Goal: Information Seeking & Learning: Learn about a topic

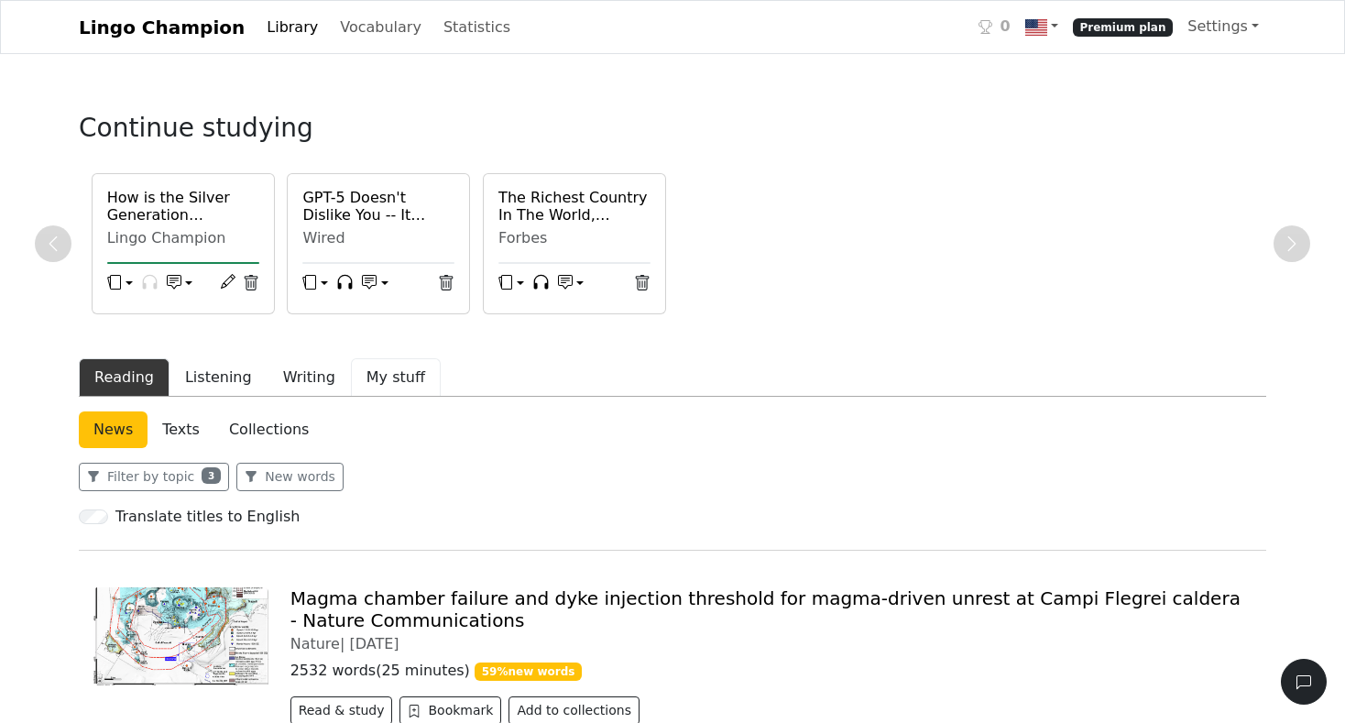
click at [393, 380] on button "My stuff" at bounding box center [396, 377] width 90 height 38
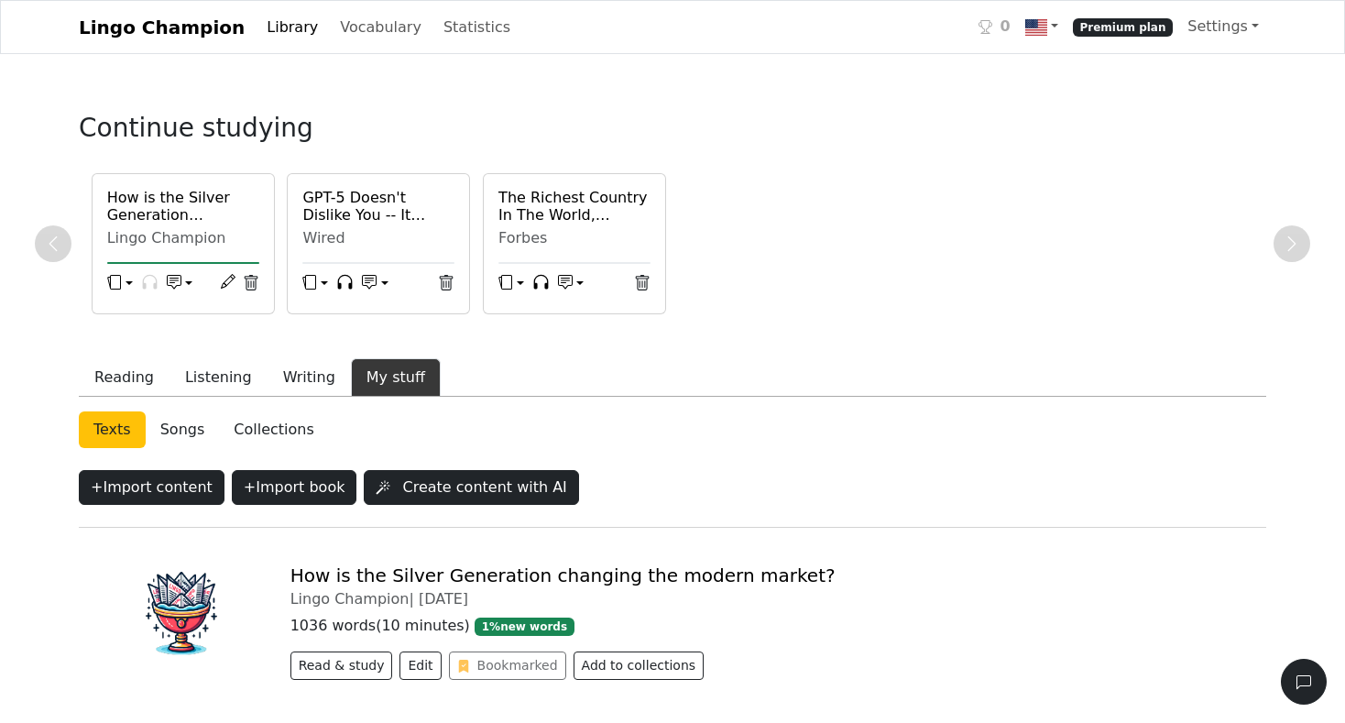
scroll to position [89, 0]
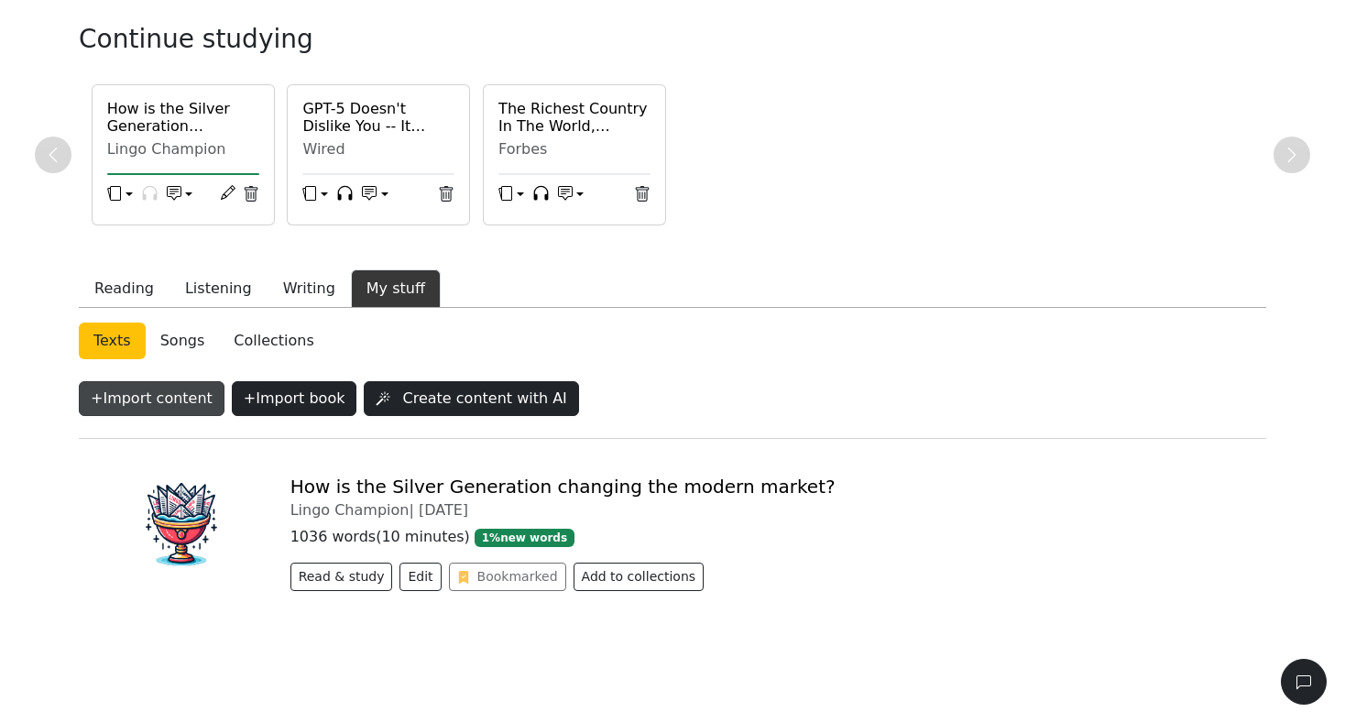
click at [191, 399] on button "+ Import content" at bounding box center [152, 398] width 146 height 35
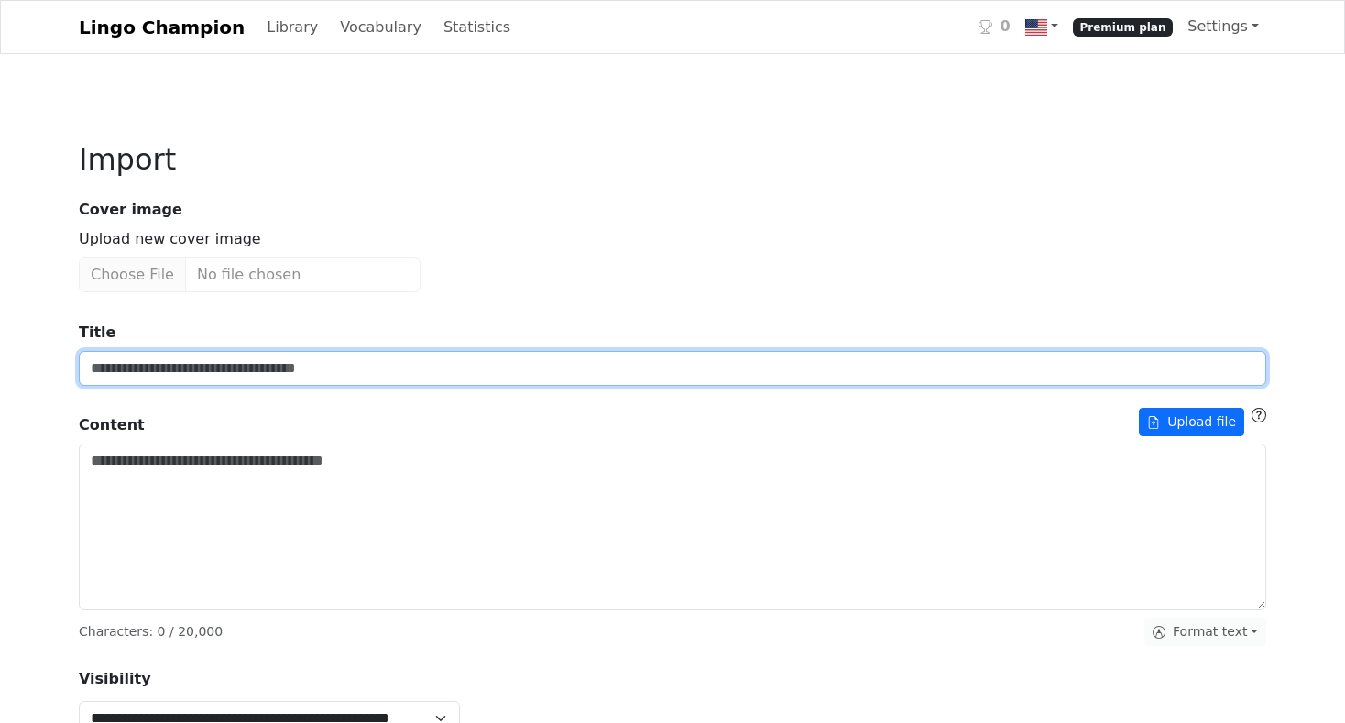
click at [158, 363] on input "Title" at bounding box center [672, 368] width 1187 height 35
paste input "**********"
type input "**********"
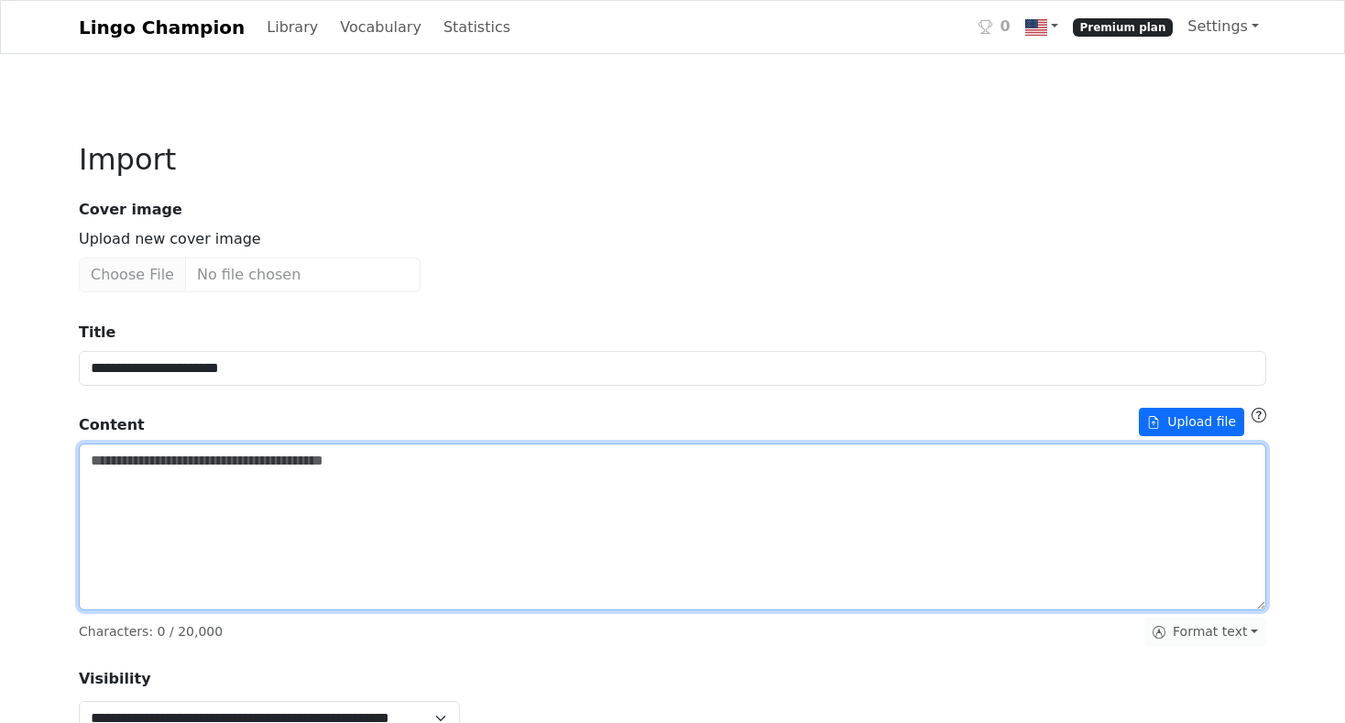
click at [210, 503] on textarea "Title" at bounding box center [672, 526] width 1187 height 167
paste textarea "**********"
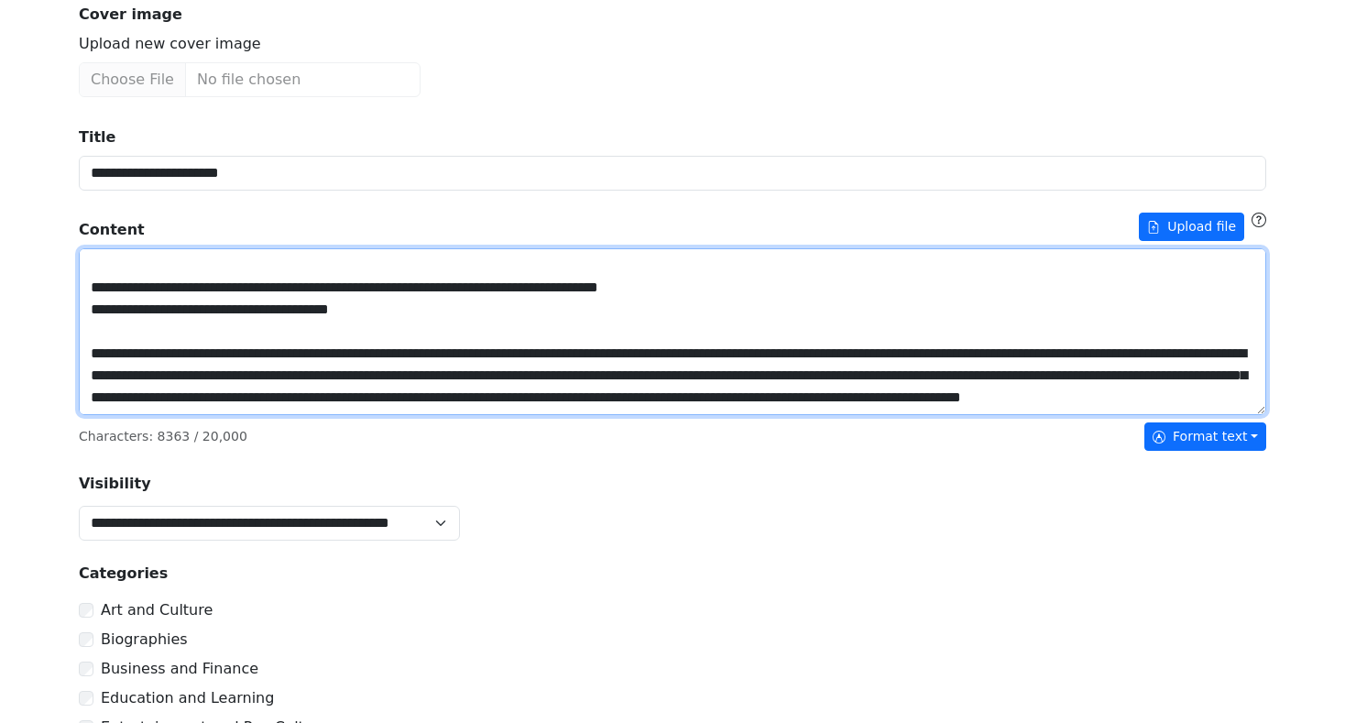
scroll to position [202, 0]
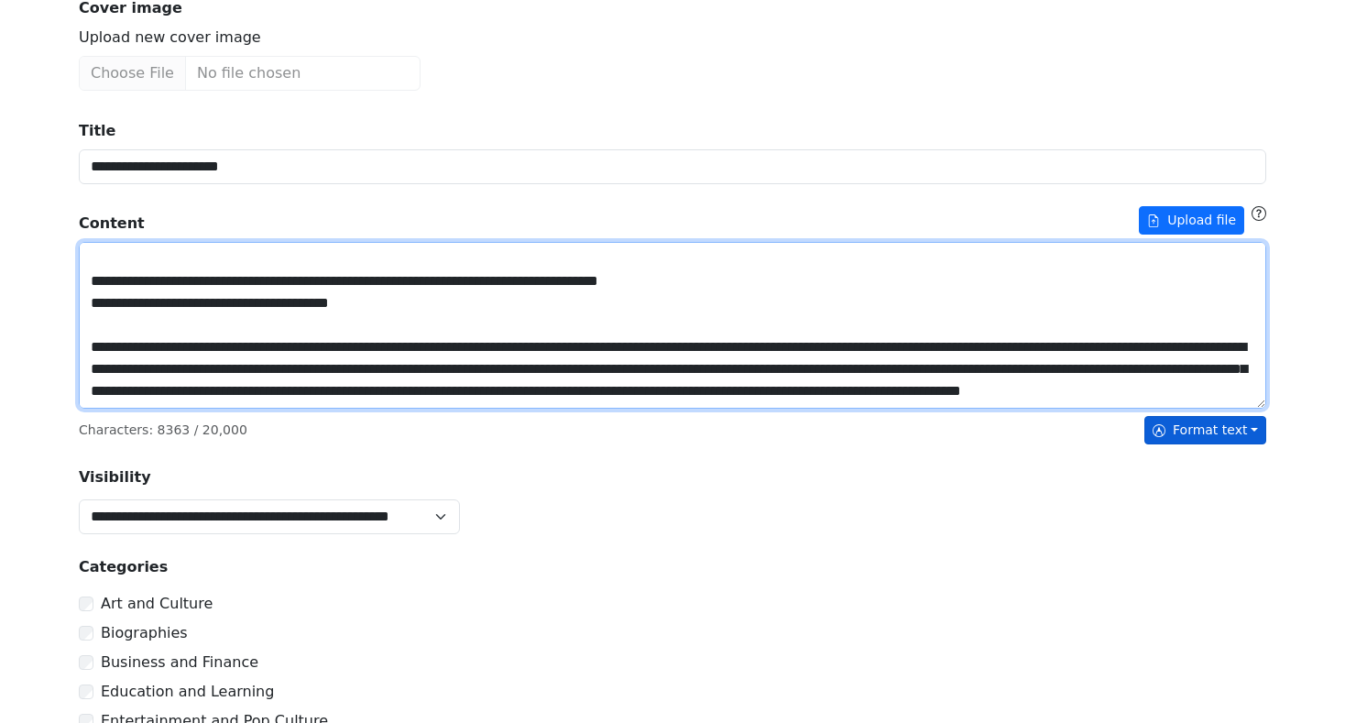
type textarea "**********"
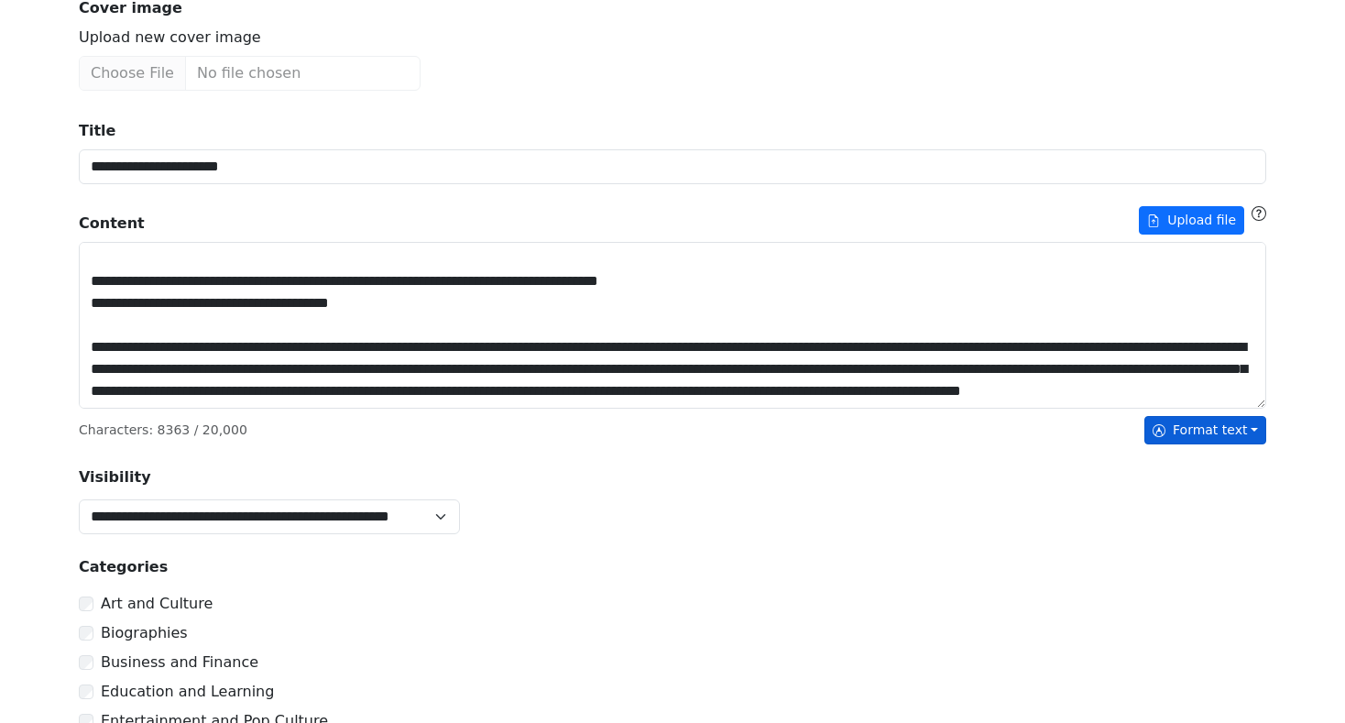
click at [1237, 426] on button "Format text" at bounding box center [1205, 430] width 122 height 28
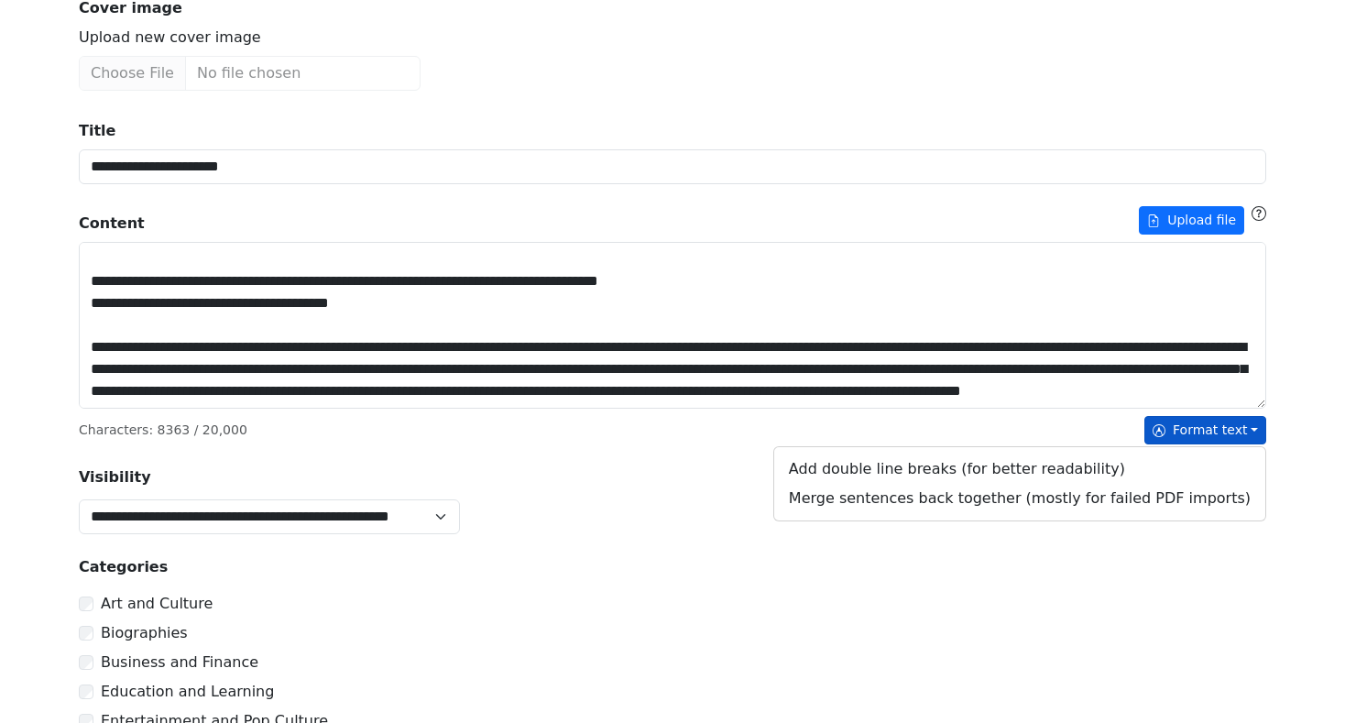
click at [711, 465] on div "**********" at bounding box center [672, 594] width 1187 height 979
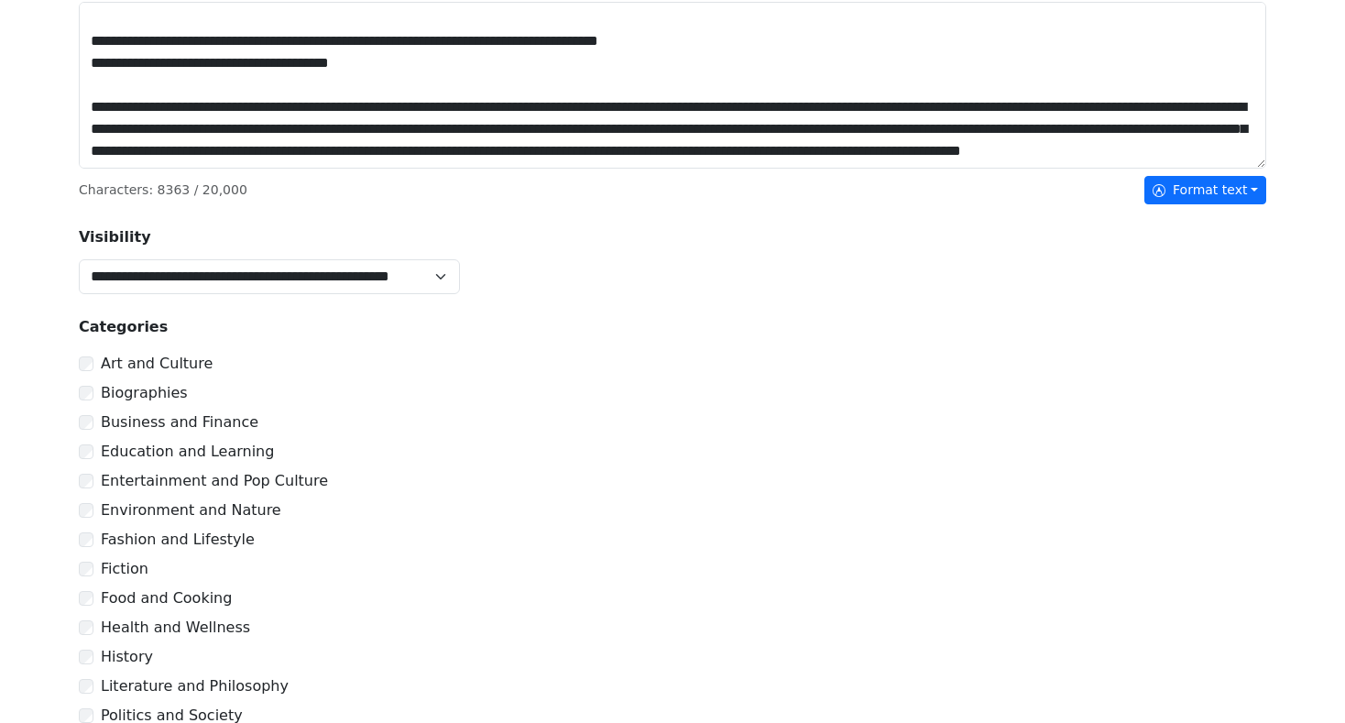
scroll to position [445, 0]
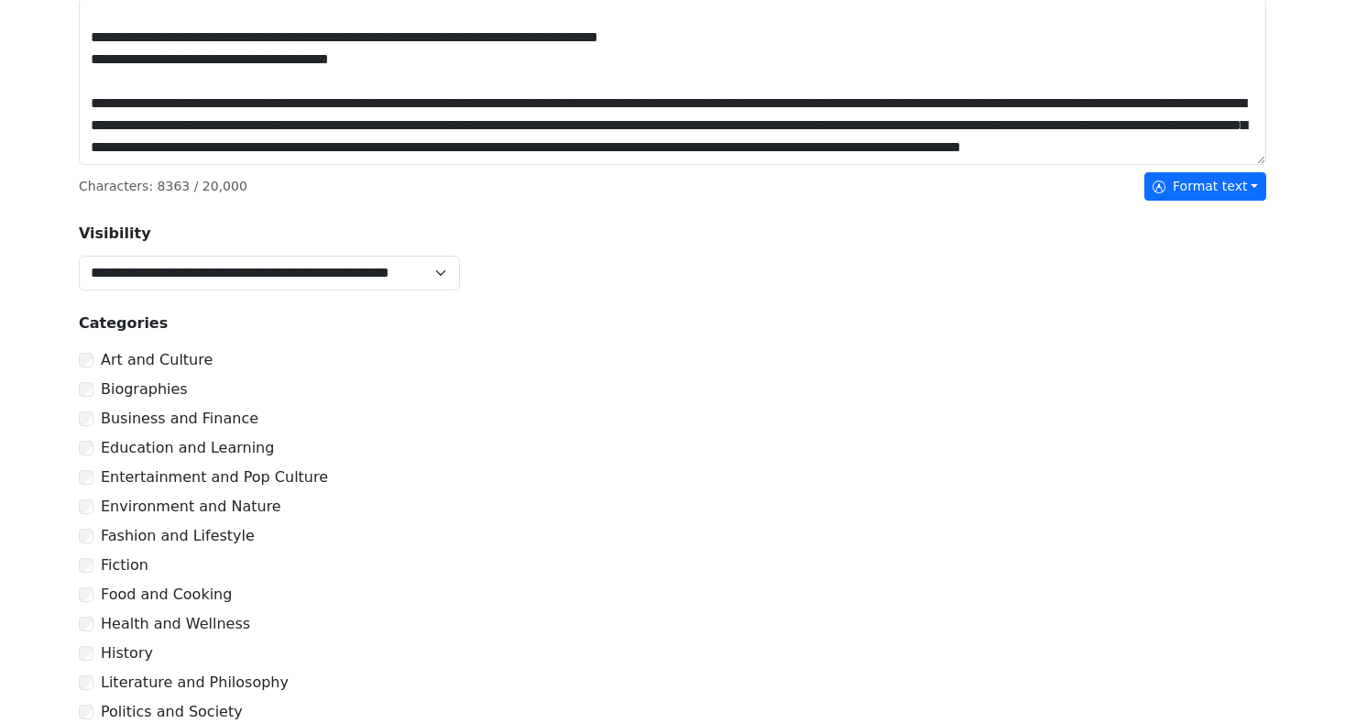
click at [88, 422] on div "Business and Finance" at bounding box center [672, 419] width 1187 height 22
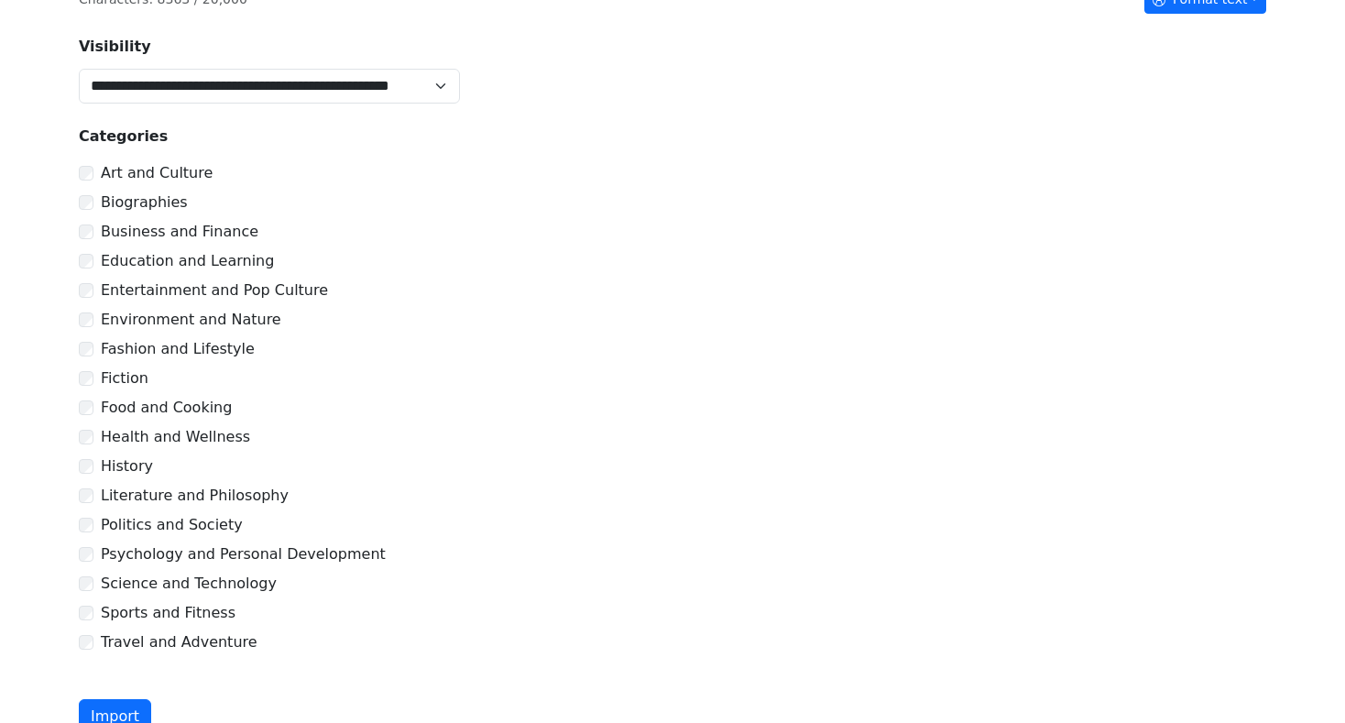
scroll to position [703, 0]
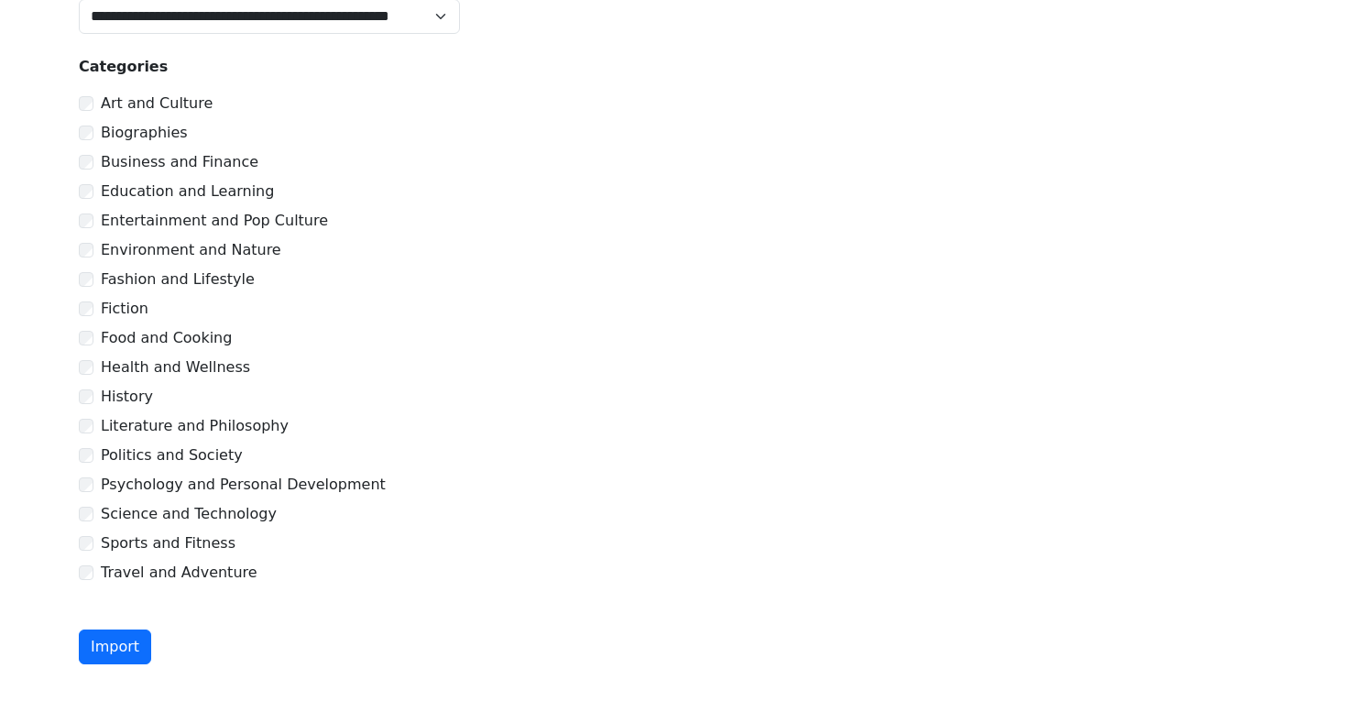
drag, startPoint x: 118, startPoint y: 639, endPoint x: 137, endPoint y: 637, distance: 18.4
click at [119, 639] on button "Import" at bounding box center [115, 646] width 72 height 35
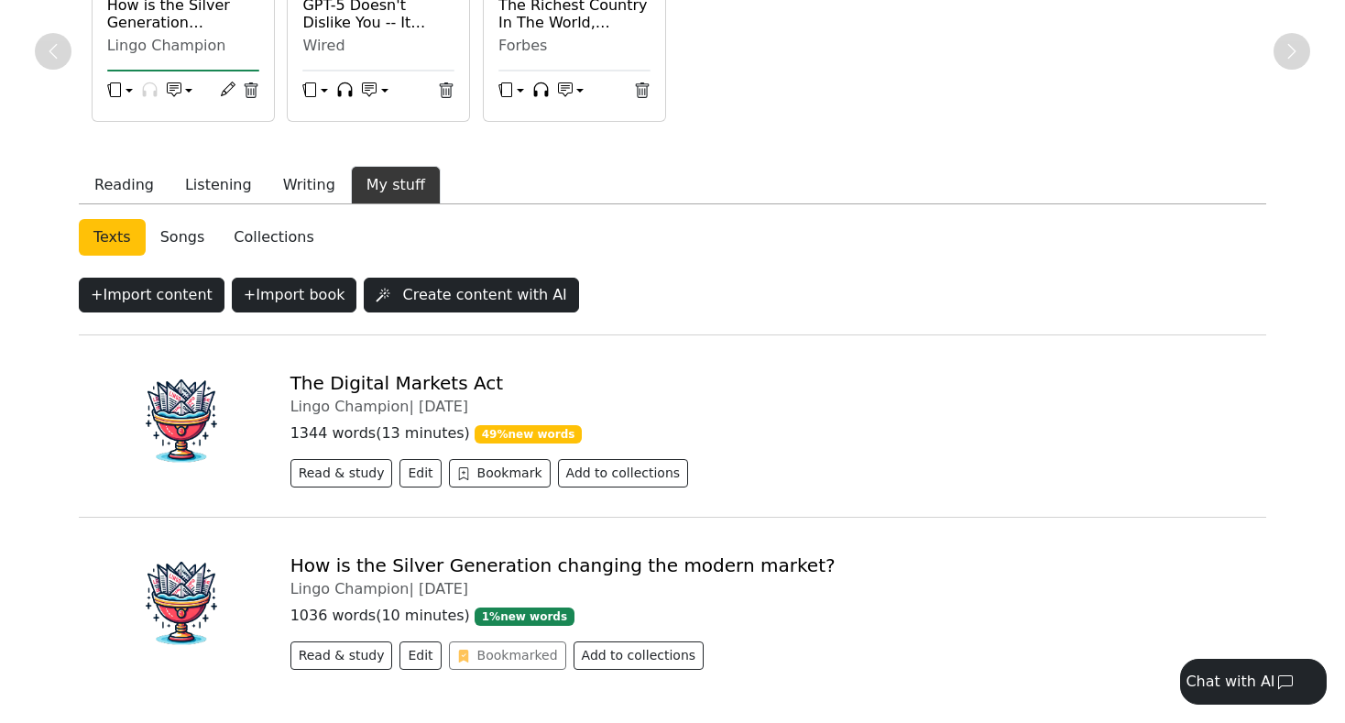
scroll to position [272, 0]
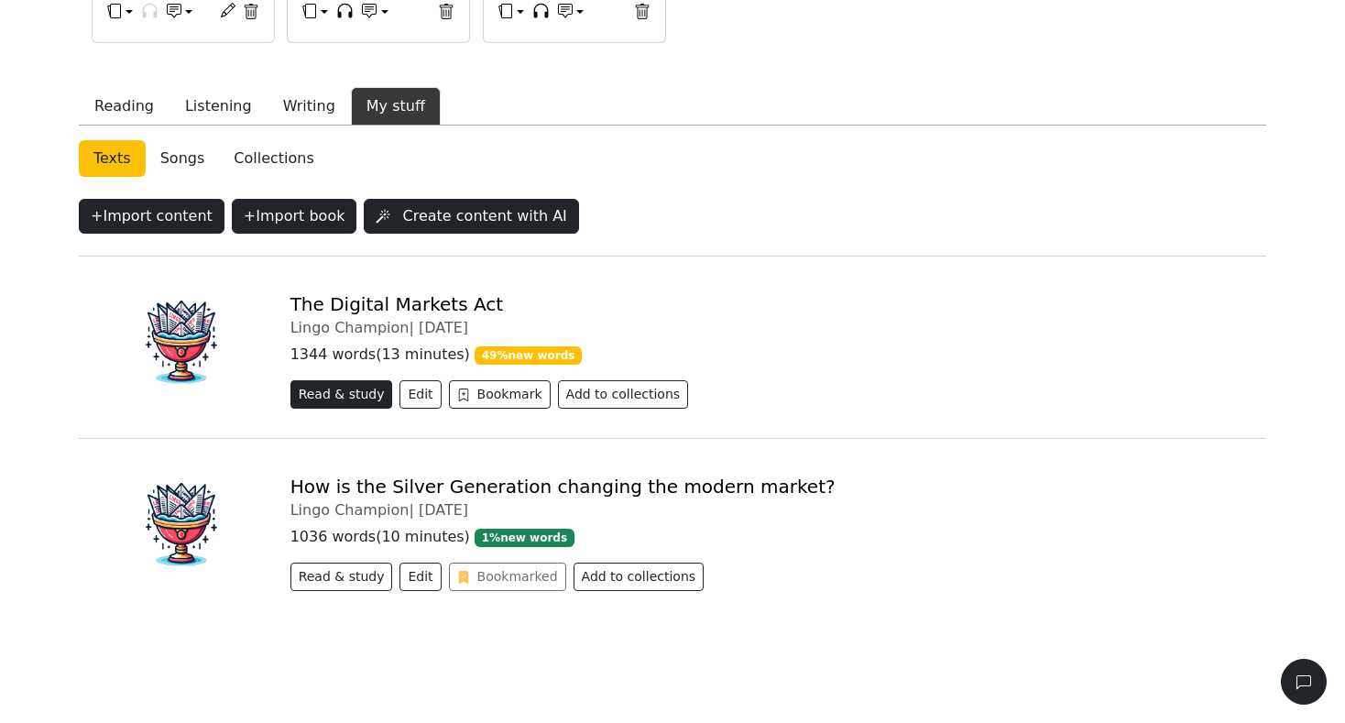
click at [337, 397] on button "Read & study" at bounding box center [341, 394] width 103 height 28
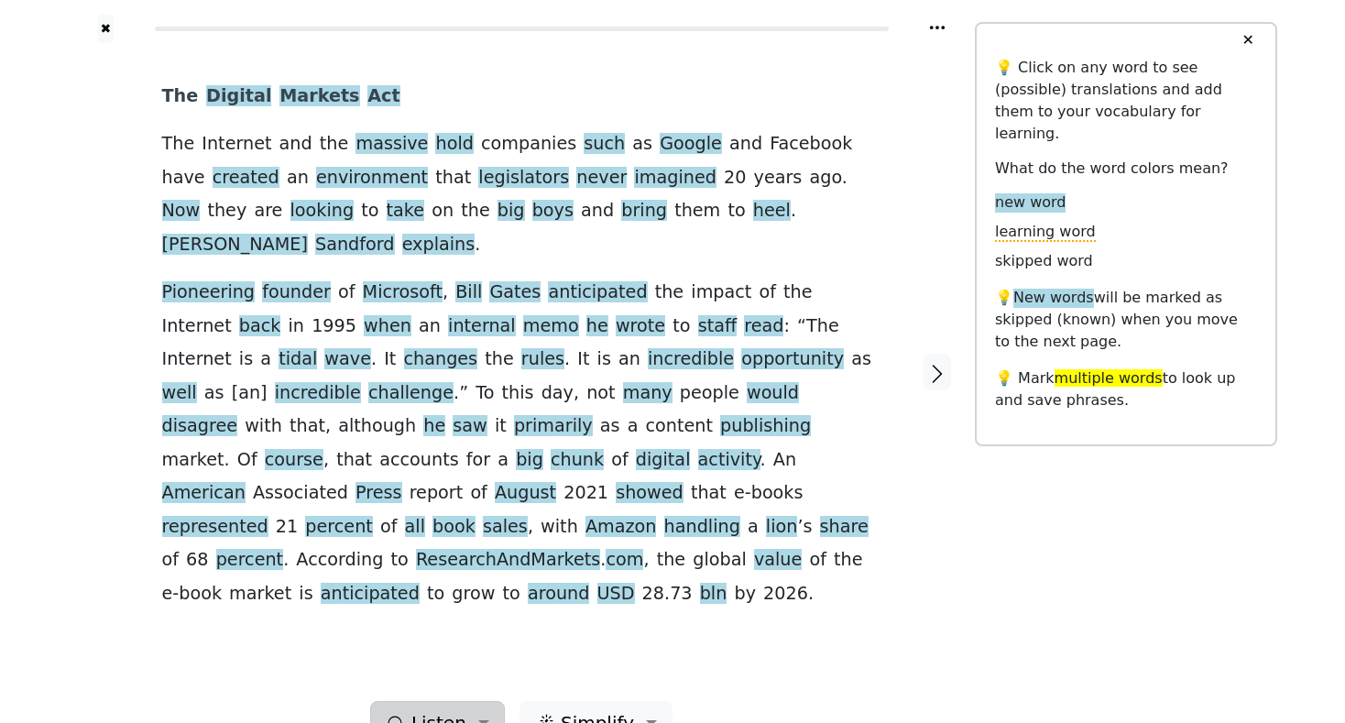
click at [466, 709] on span "Listen" at bounding box center [438, 722] width 55 height 27
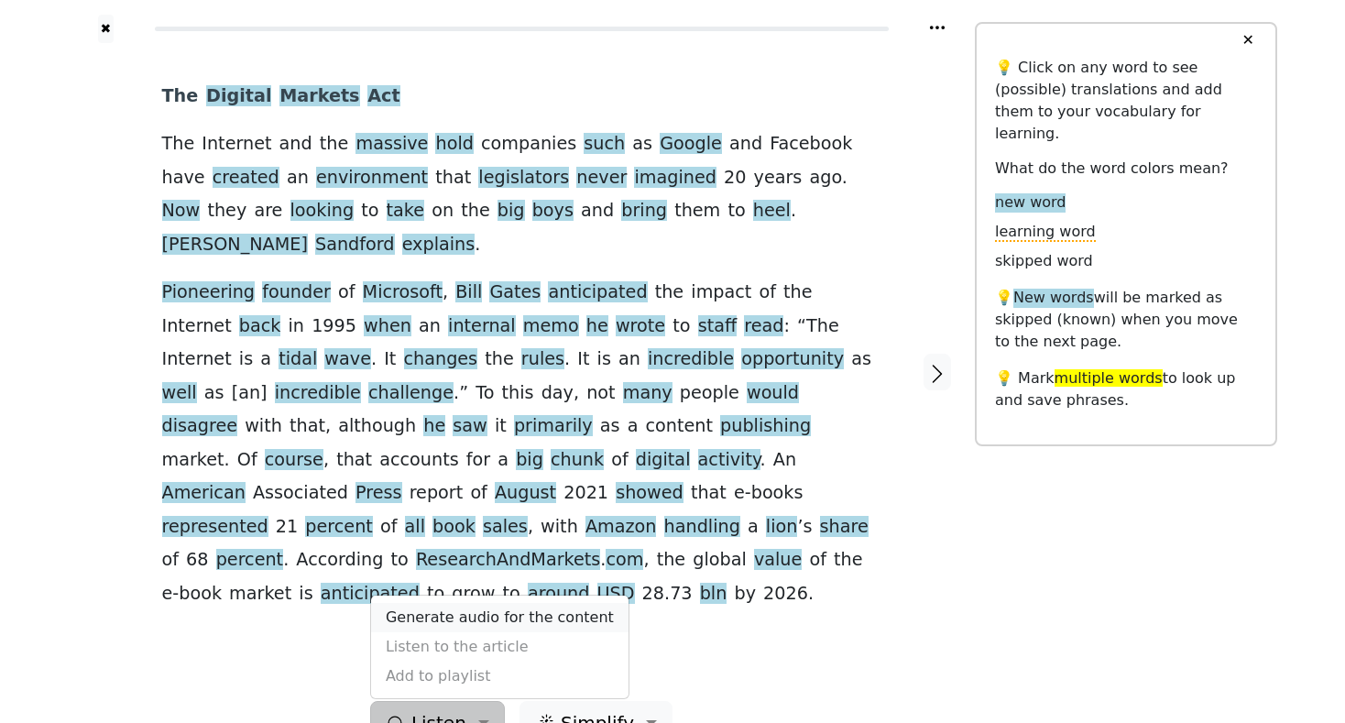
click at [446, 603] on link "Generate audio for the content" at bounding box center [499, 617] width 257 height 29
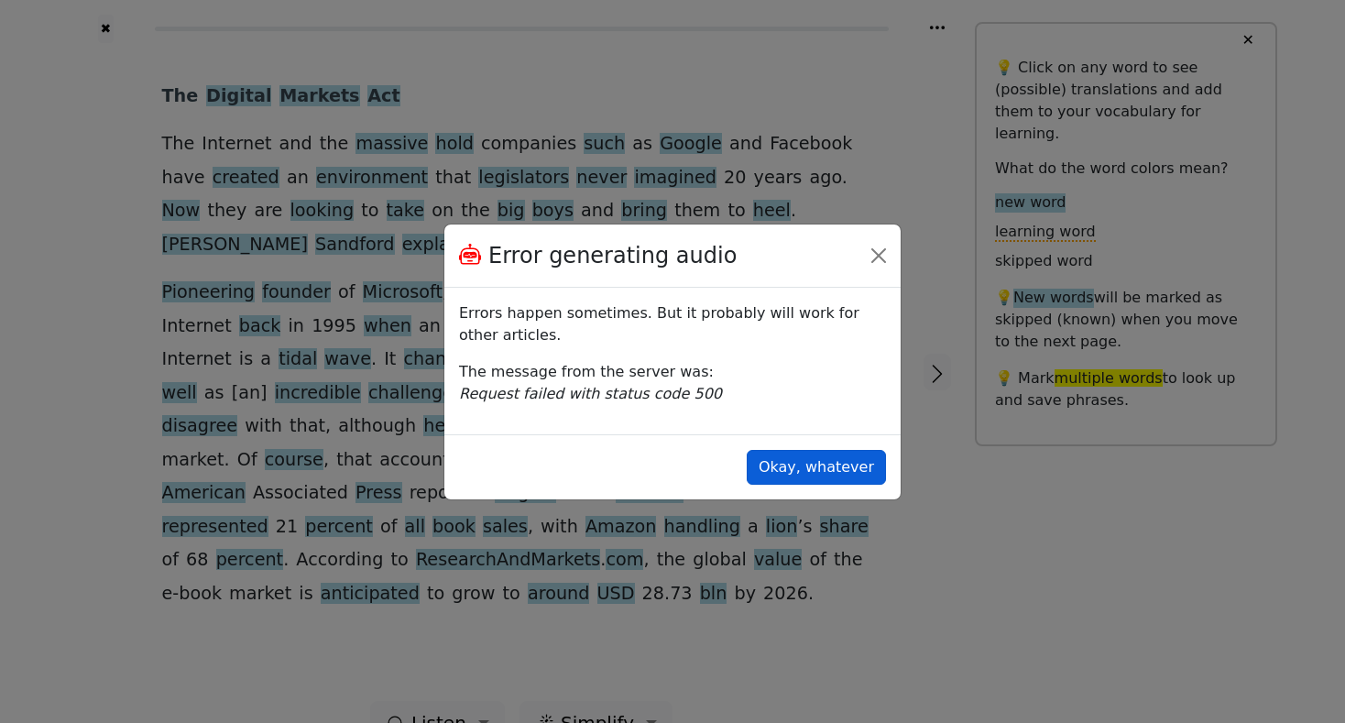
click at [779, 476] on button "Okay, whatever" at bounding box center [816, 467] width 139 height 35
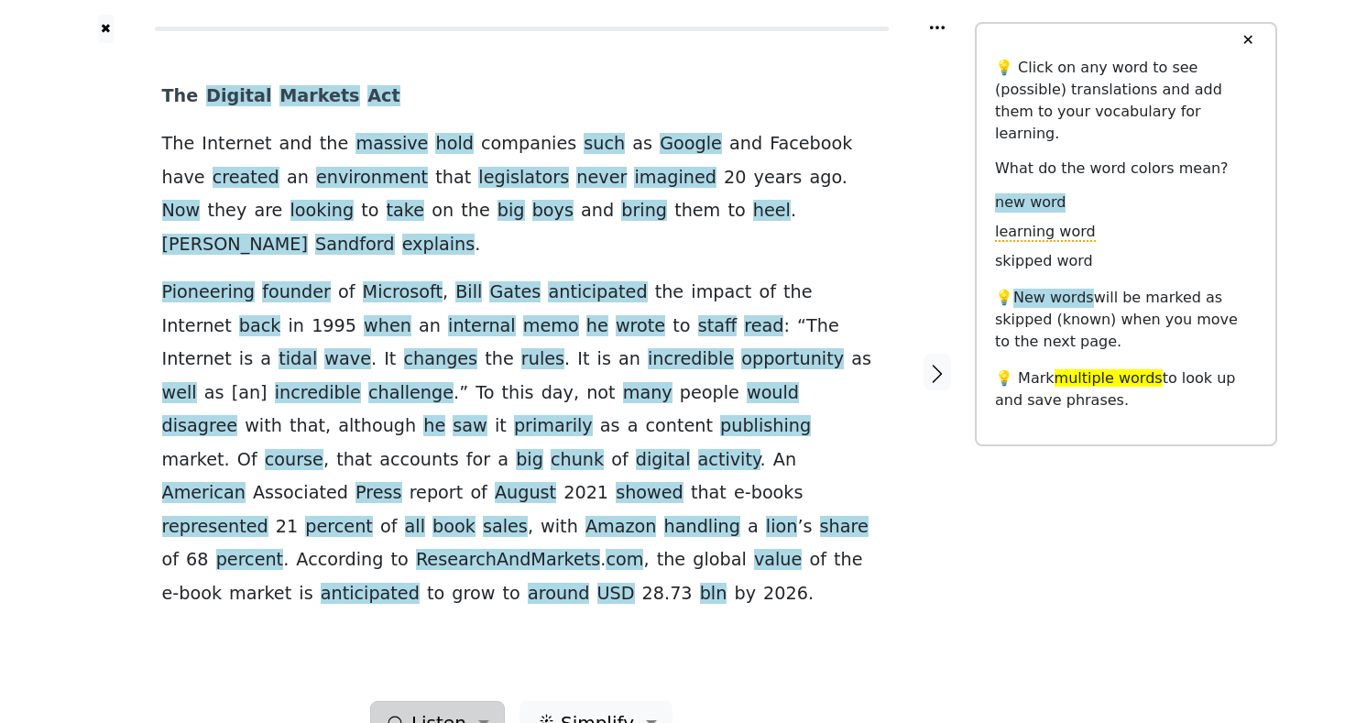
click at [443, 709] on span "Listen" at bounding box center [438, 722] width 55 height 27
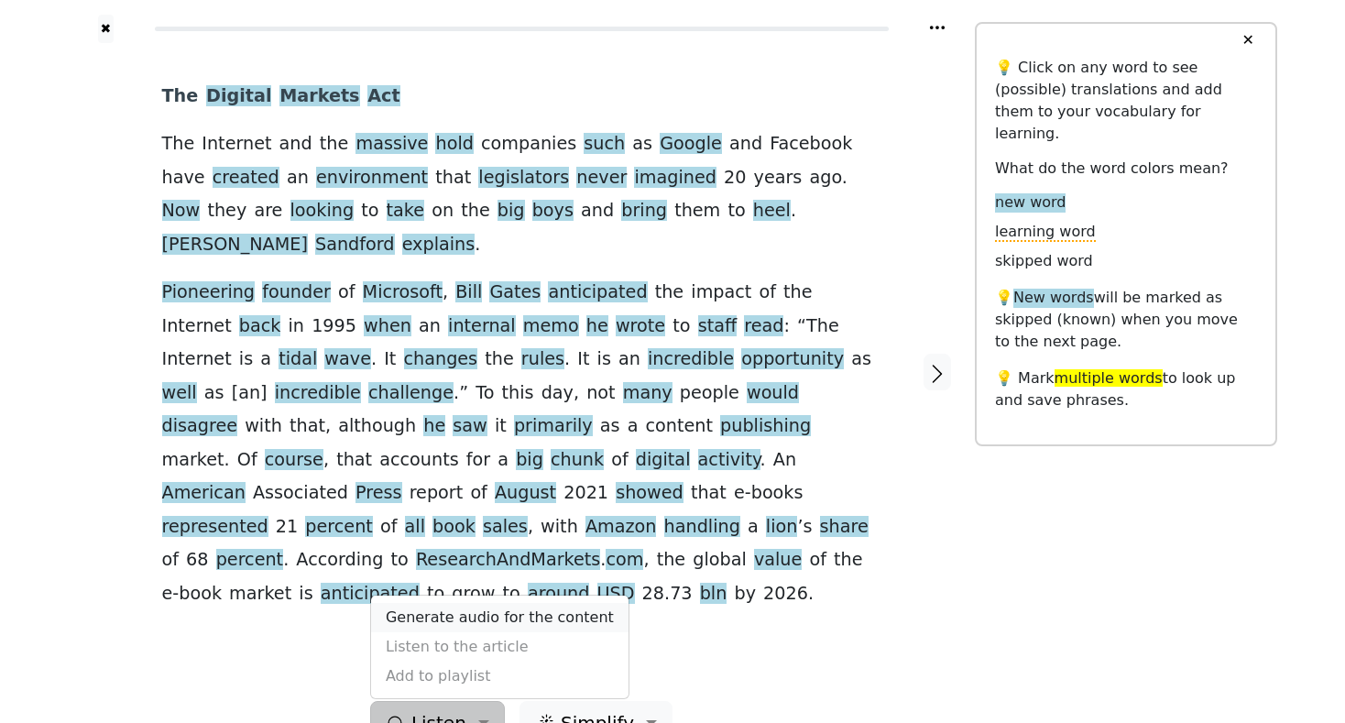
click at [451, 603] on link "Generate audio for the content" at bounding box center [499, 617] width 257 height 29
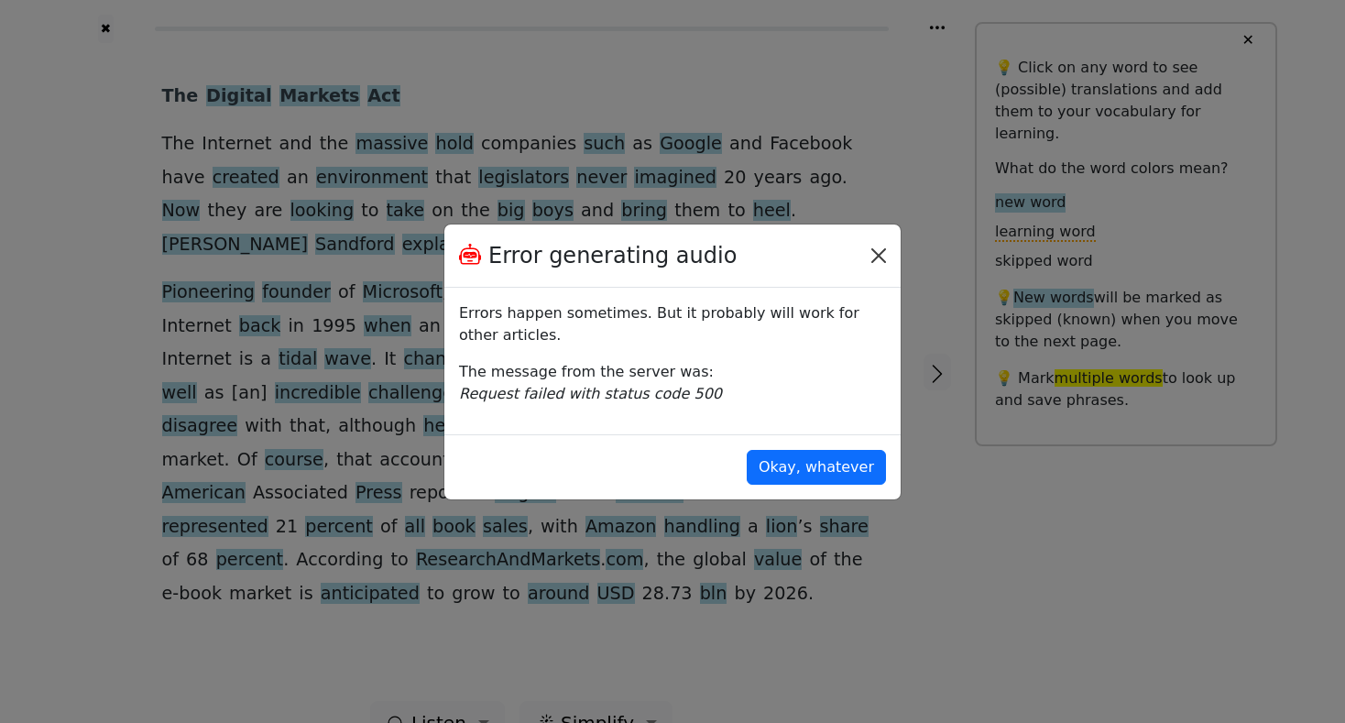
click at [880, 254] on button "Close" at bounding box center [878, 255] width 29 height 29
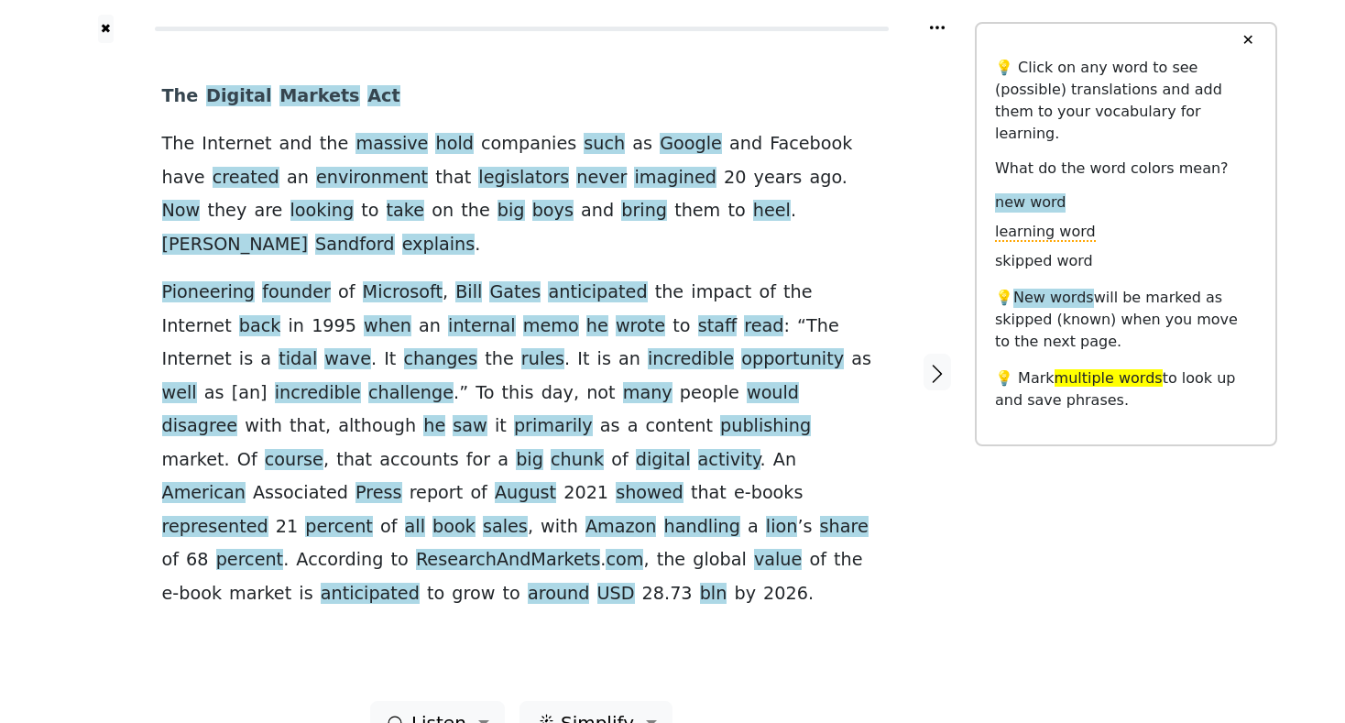
click at [684, 563] on div "The Digital Markets Act The Internet and the massive hold companies such as Goo…" at bounding box center [522, 372] width 756 height 658
click at [466, 709] on span "Simplify" at bounding box center [438, 722] width 55 height 27
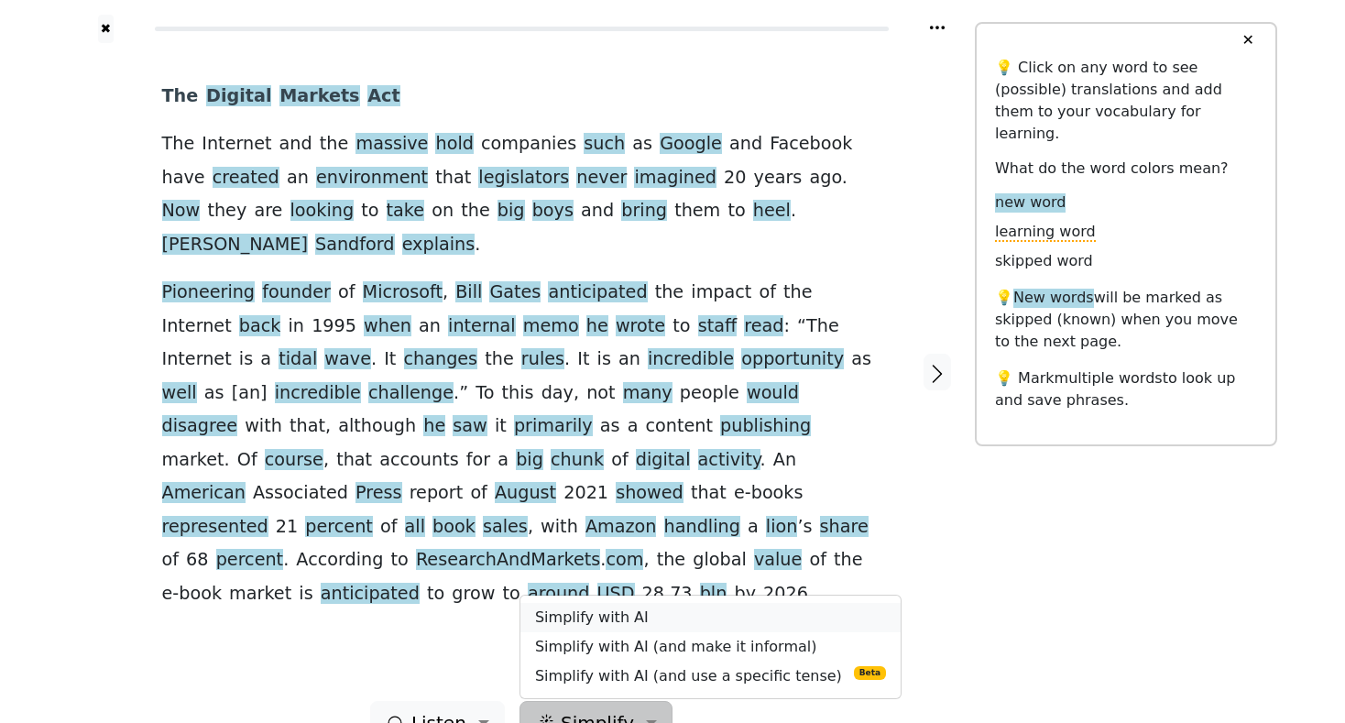
click at [620, 603] on link "Simplify with AI" at bounding box center [710, 617] width 380 height 29
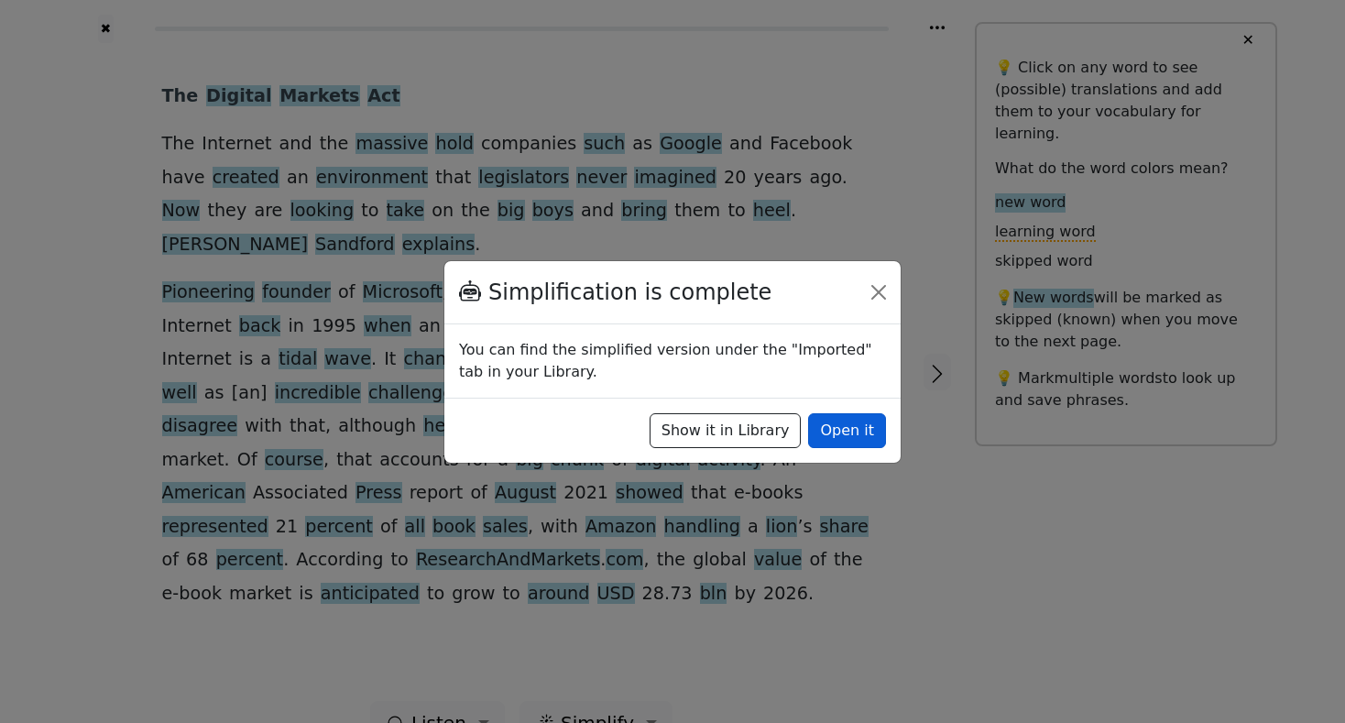
click at [836, 431] on button "Open it" at bounding box center [847, 430] width 78 height 35
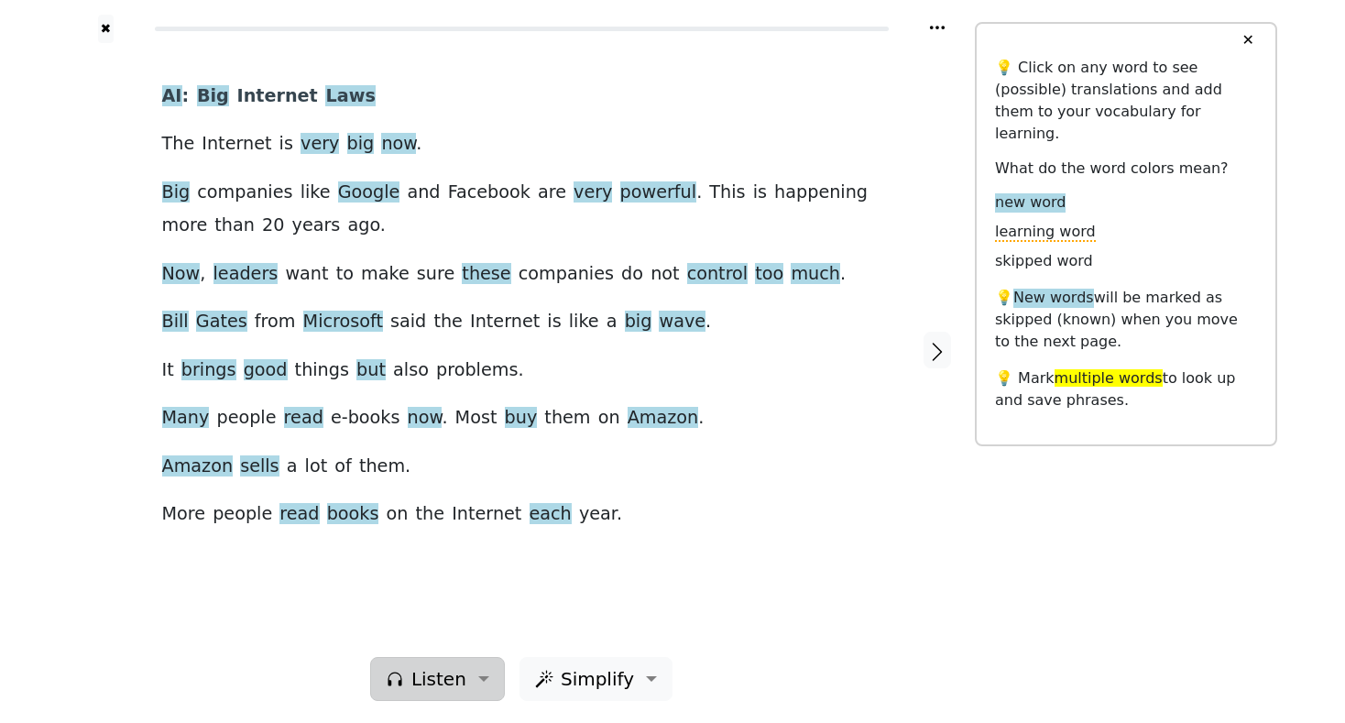
click at [440, 672] on span "Listen" at bounding box center [438, 678] width 55 height 27
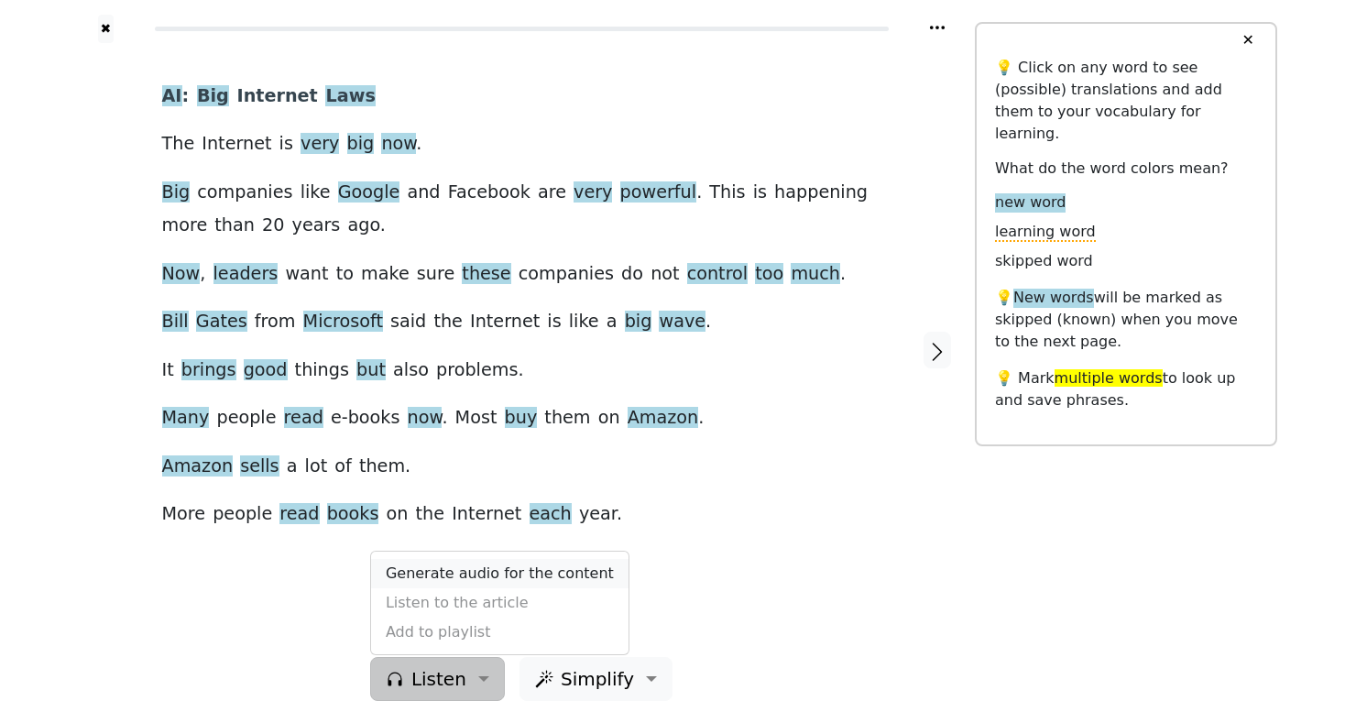
click at [465, 577] on link "Generate audio for the content" at bounding box center [499, 573] width 257 height 29
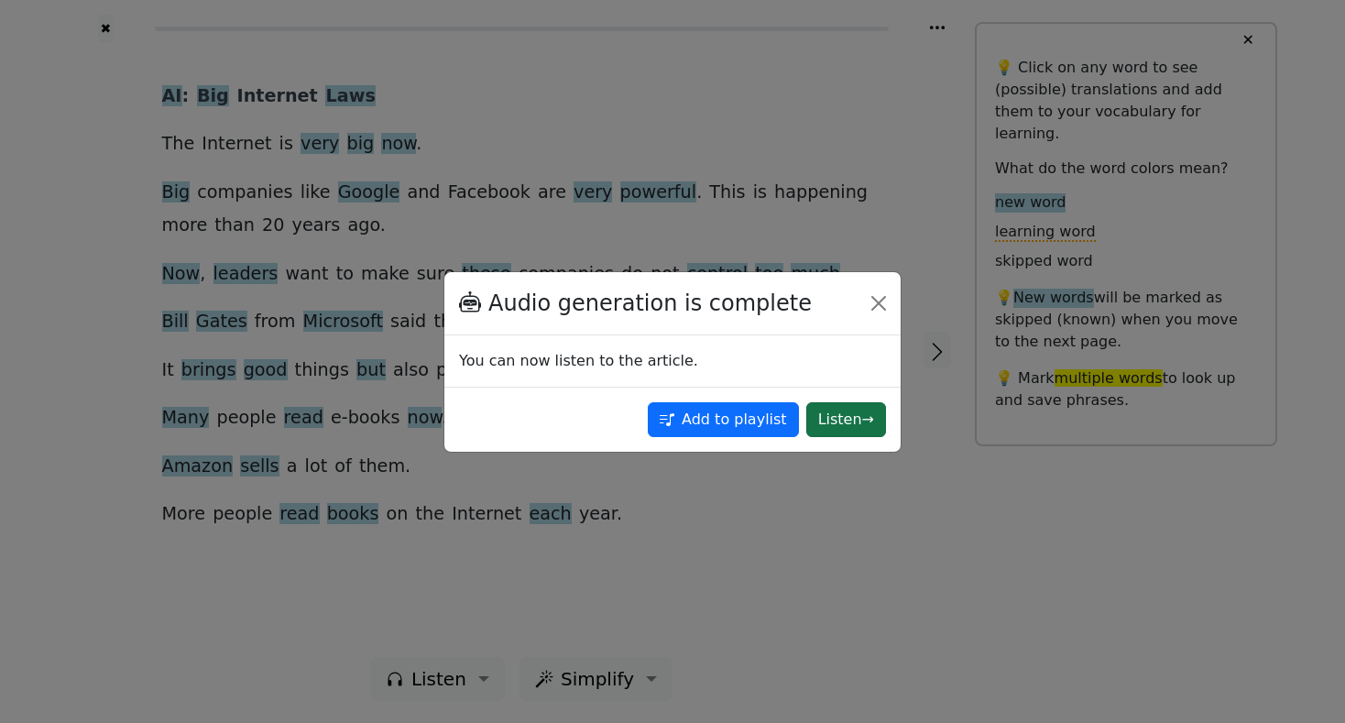
click at [847, 422] on button "Listen →" at bounding box center [846, 419] width 80 height 35
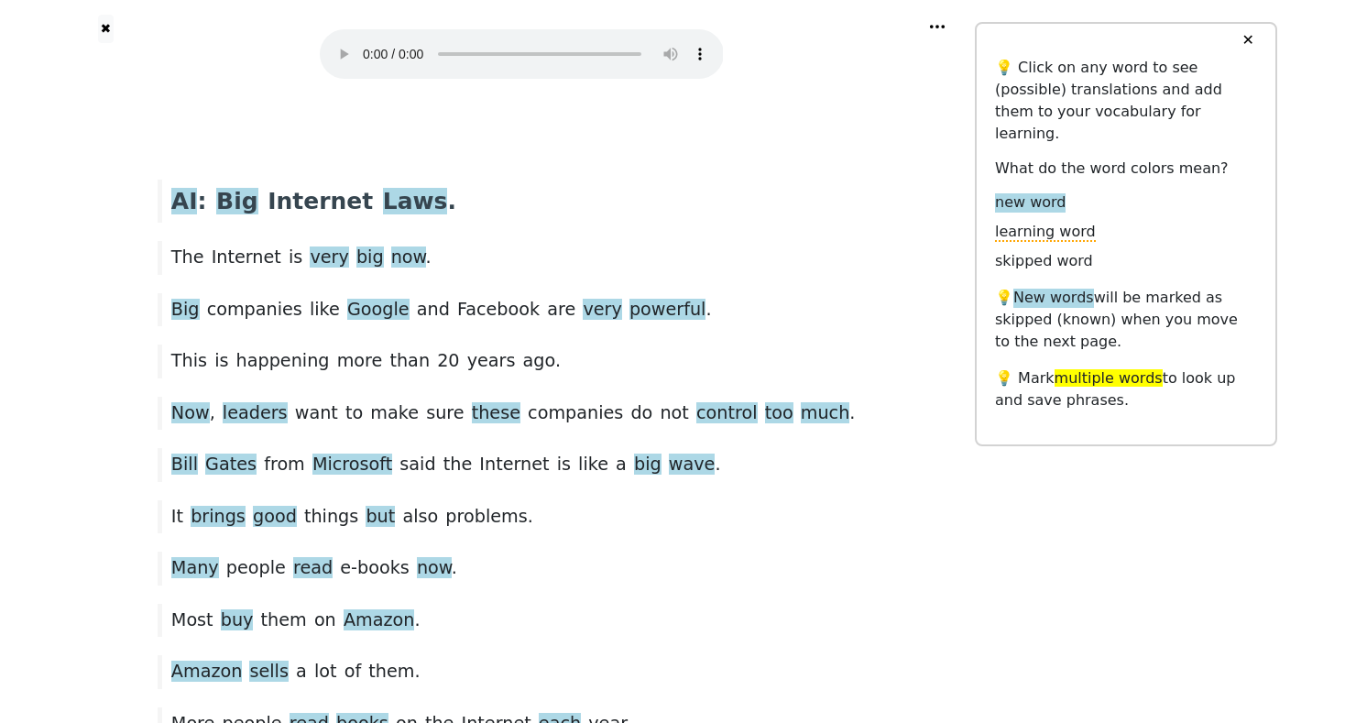
scroll to position [1, 0]
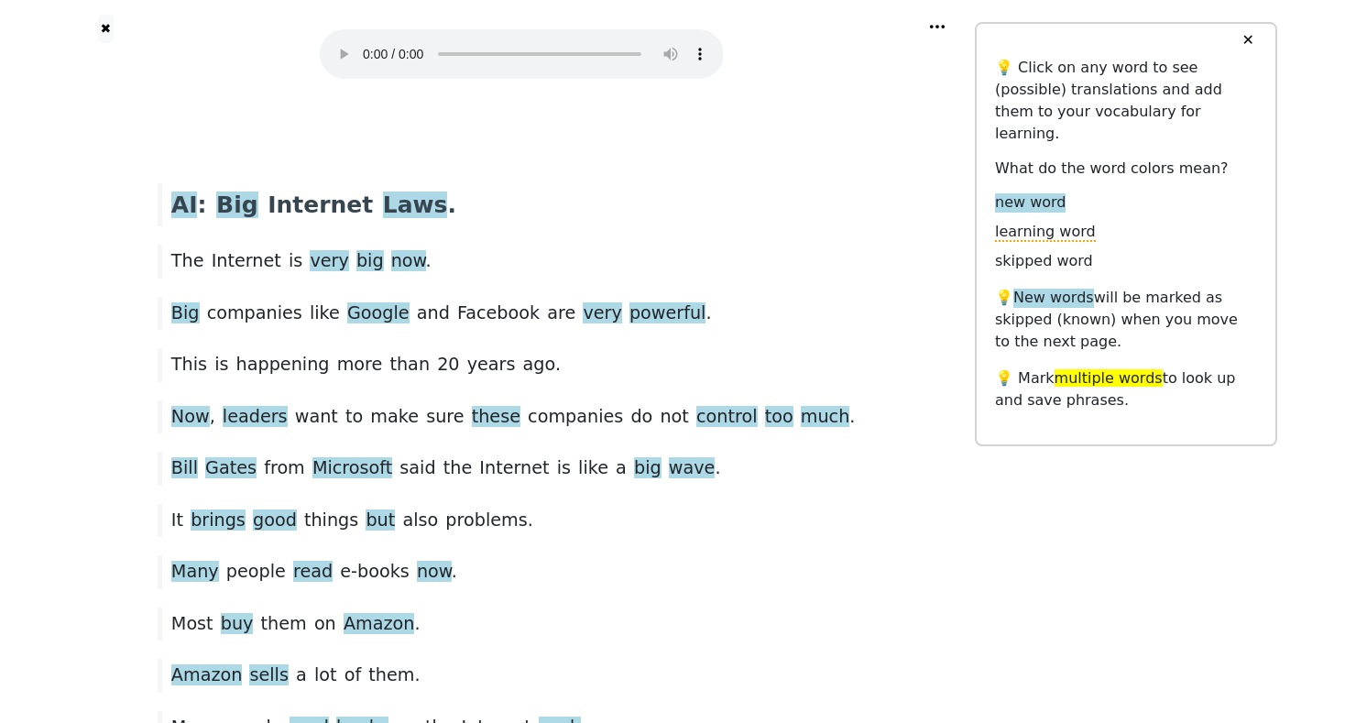
click at [362, 41] on audio at bounding box center [522, 53] width 404 height 49
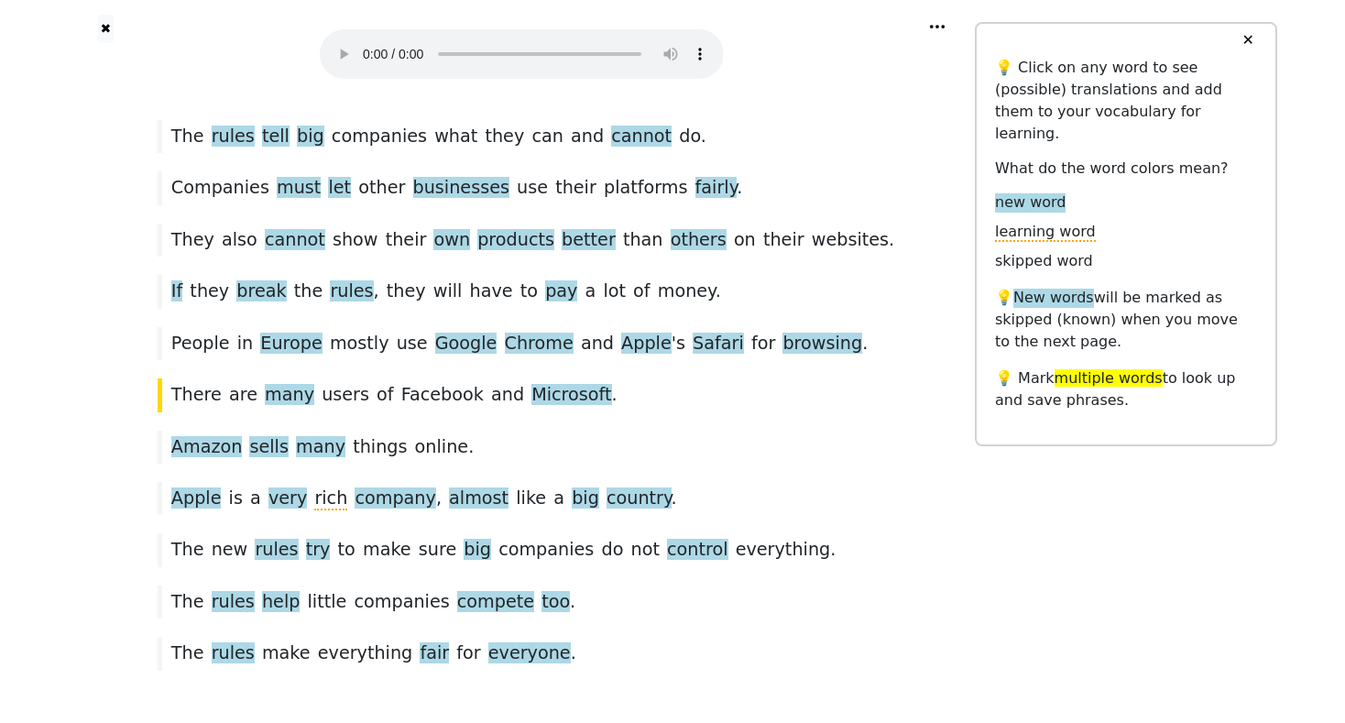
scroll to position [1248, 0]
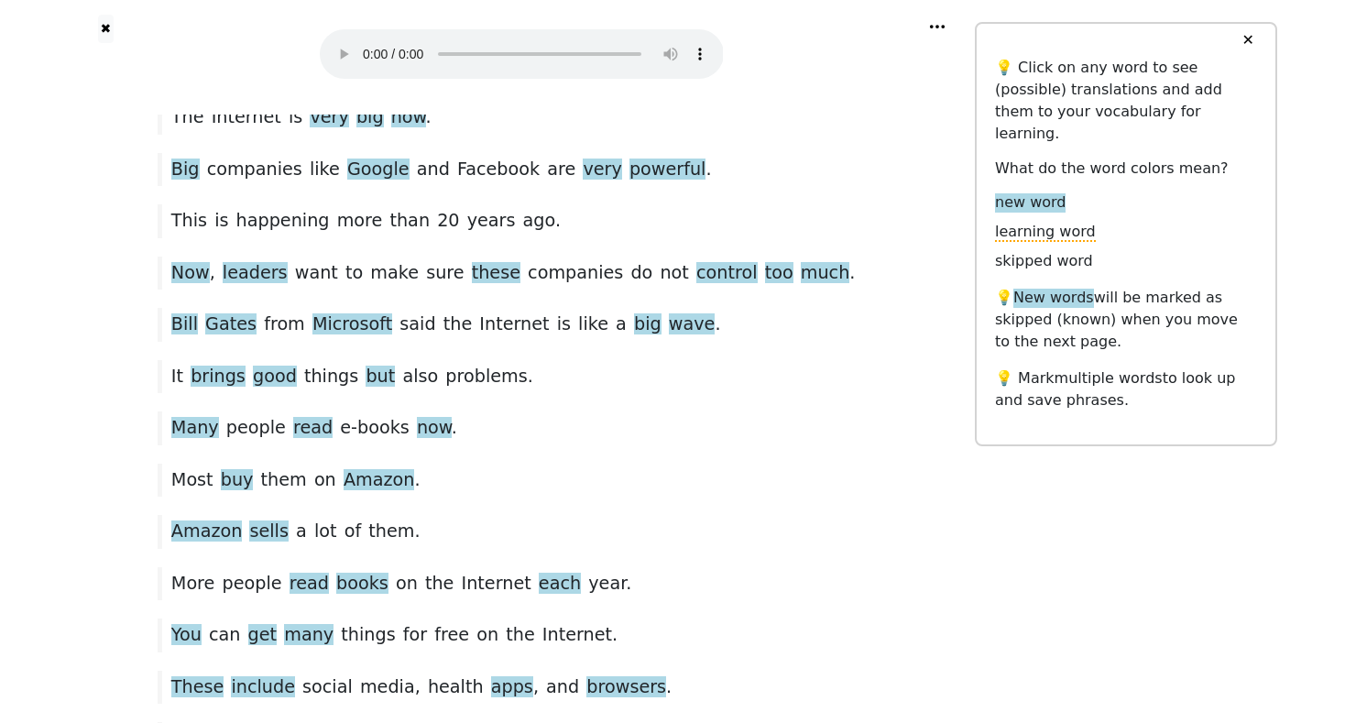
scroll to position [0, 0]
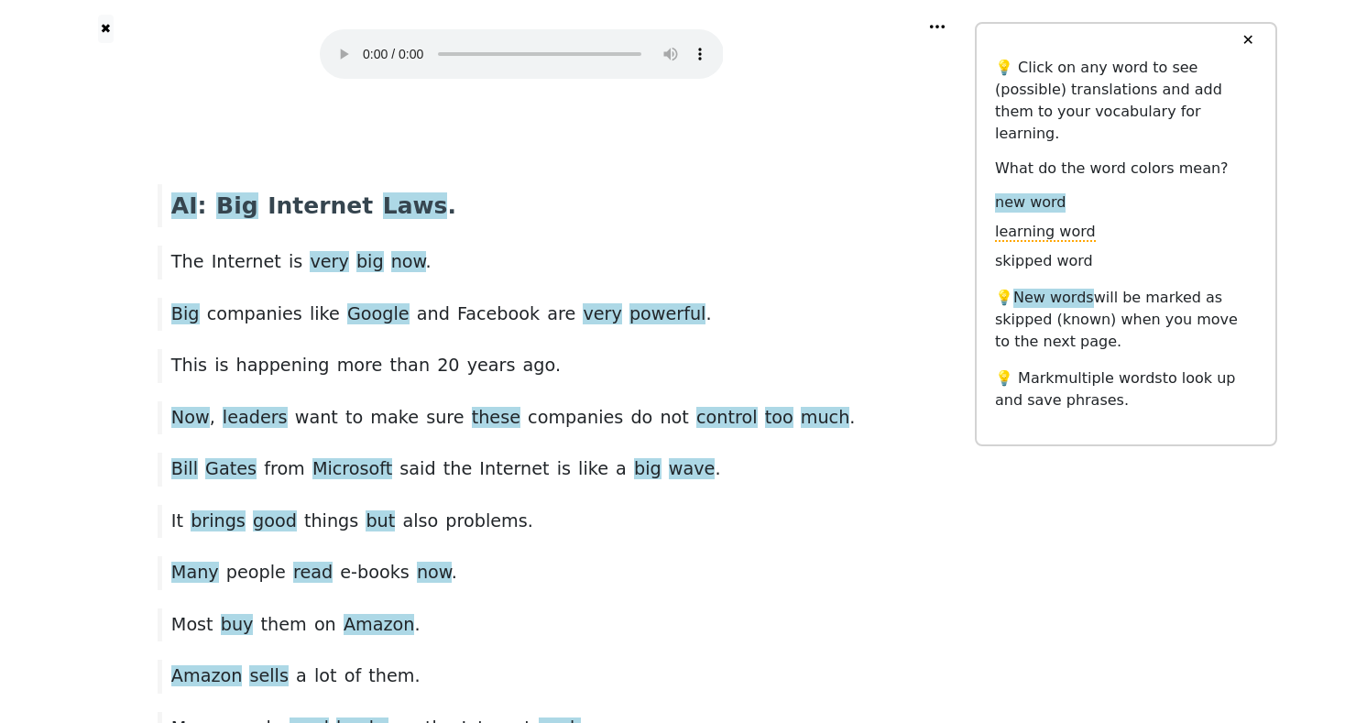
click at [365, 49] on audio at bounding box center [522, 53] width 404 height 49
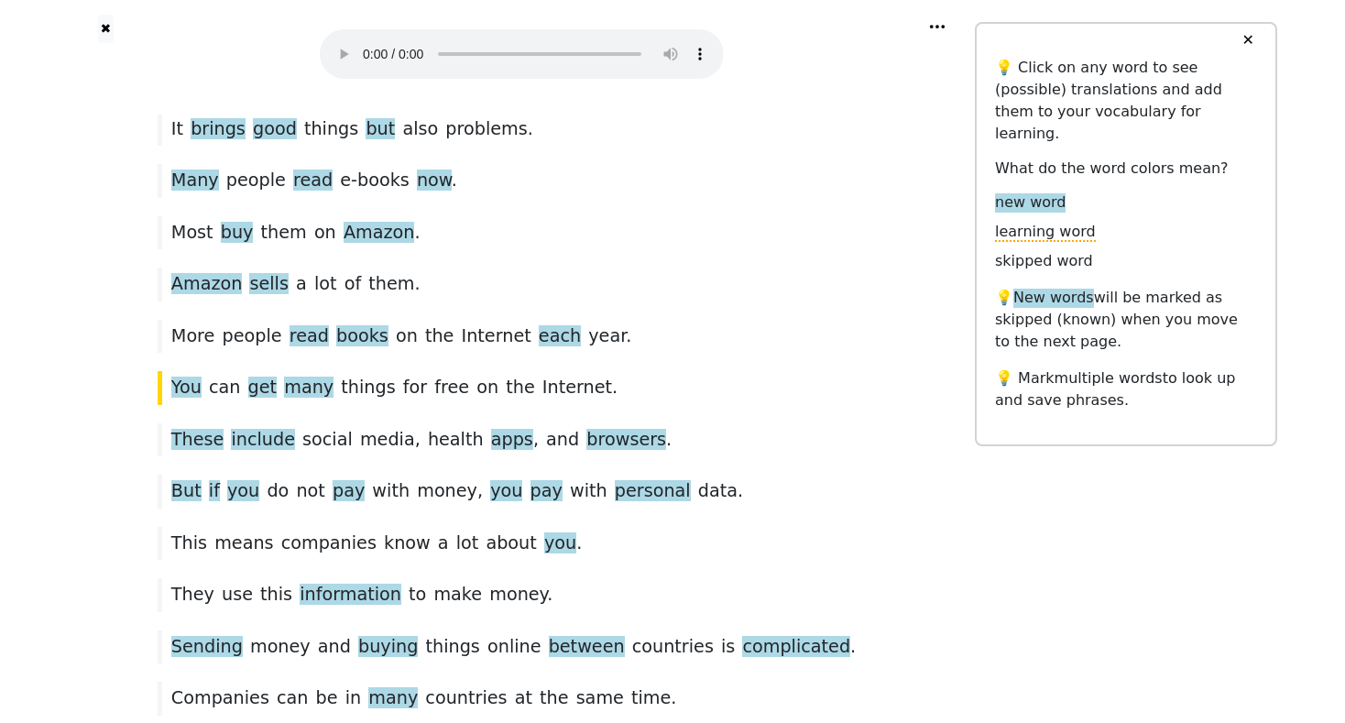
click at [370, 46] on audio at bounding box center [522, 53] width 404 height 49
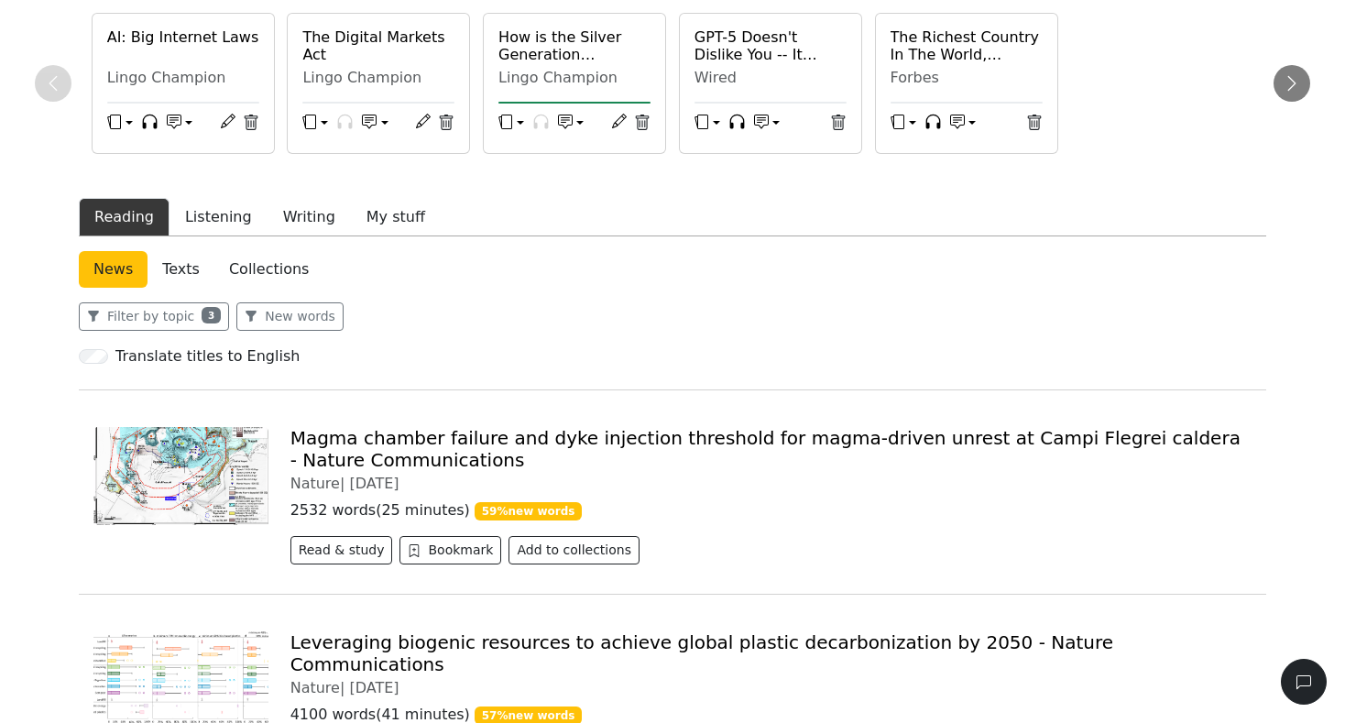
scroll to position [164, 0]
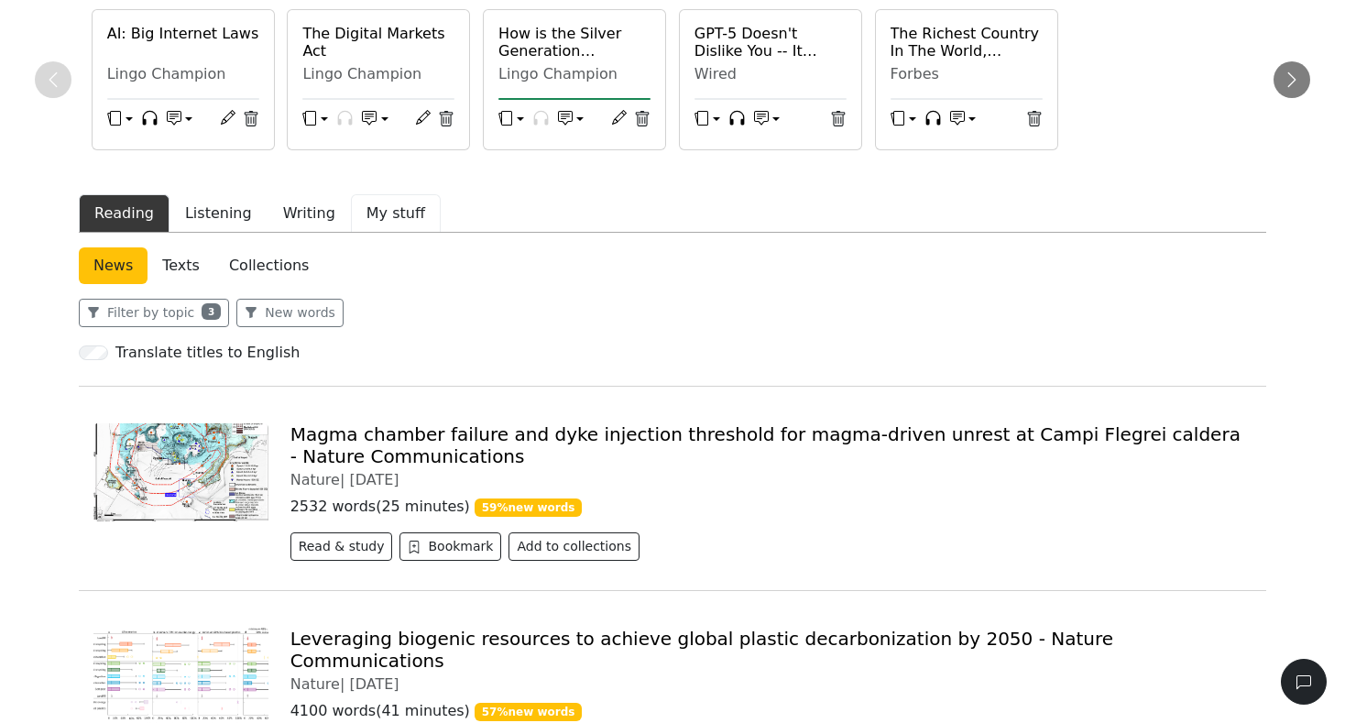
click at [372, 213] on button "My stuff" at bounding box center [396, 213] width 90 height 38
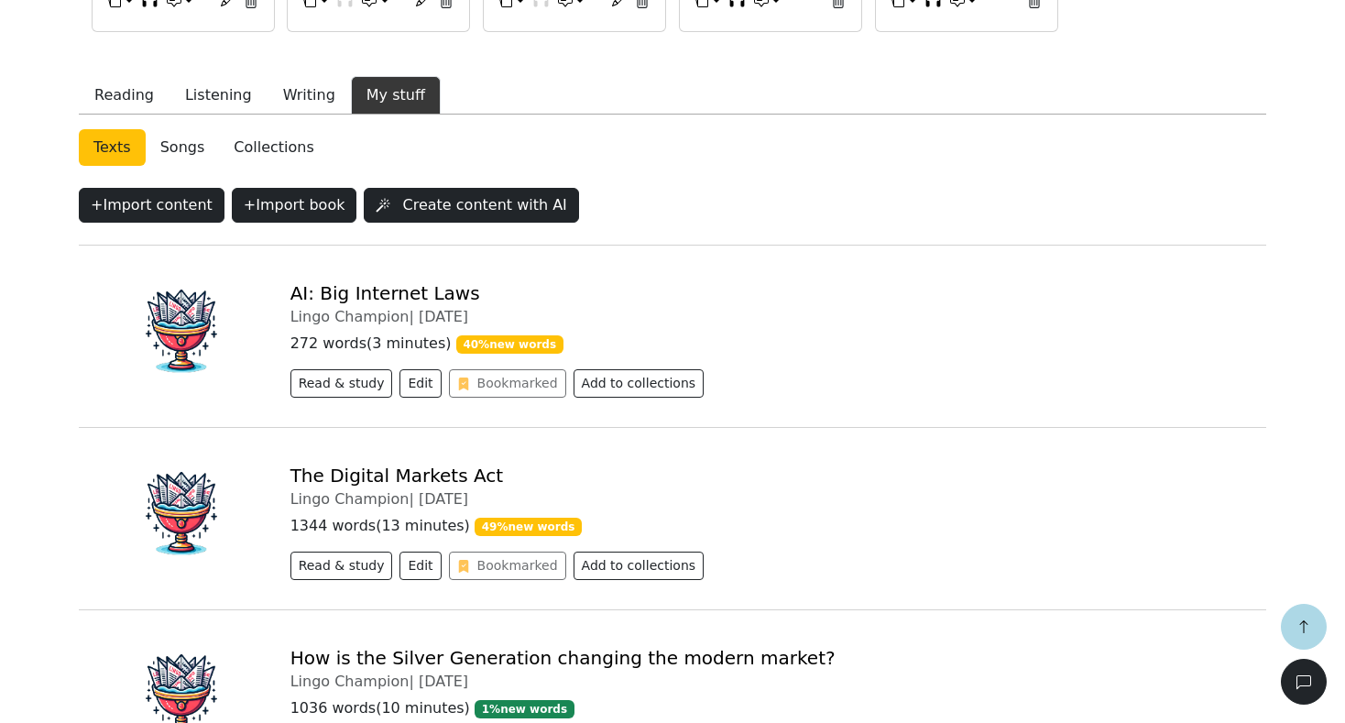
scroll to position [306, 0]
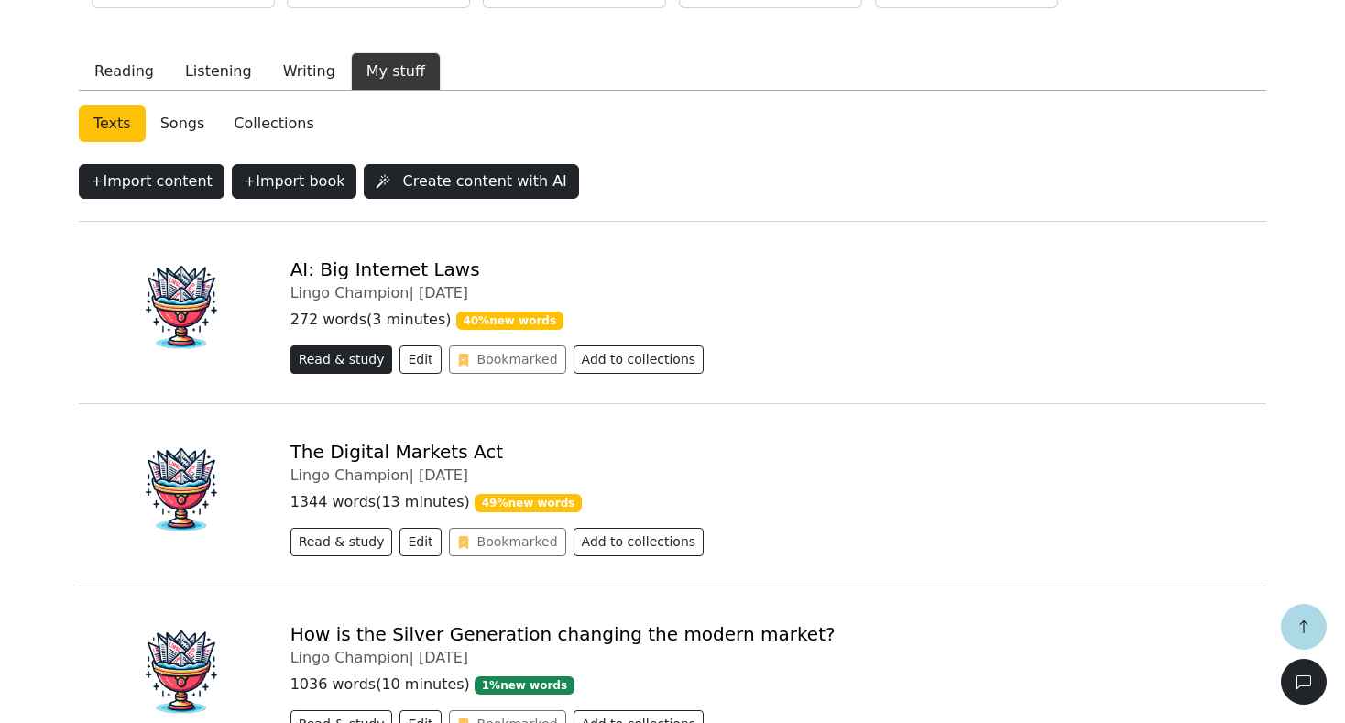
click at [329, 363] on button "Read & study" at bounding box center [341, 359] width 103 height 28
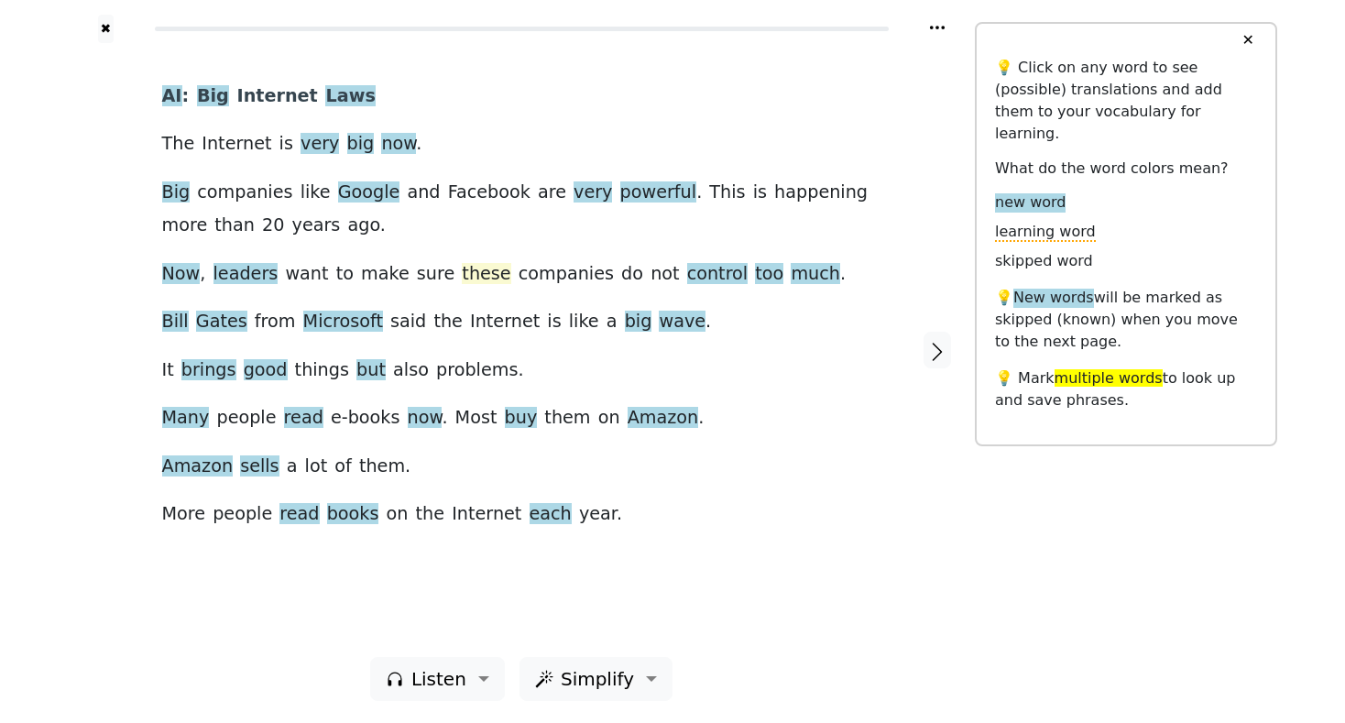
click at [462, 279] on span "these" at bounding box center [486, 274] width 49 height 23
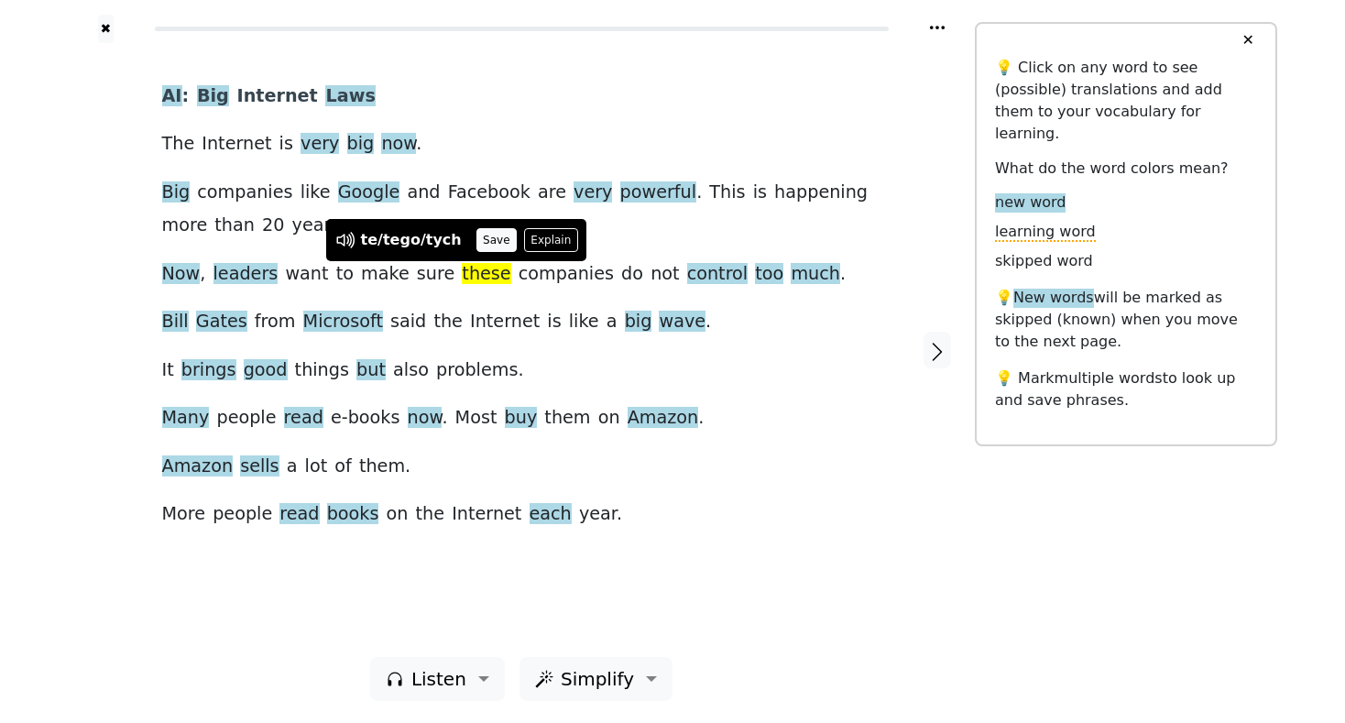
click at [487, 238] on button "Save" at bounding box center [496, 240] width 40 height 24
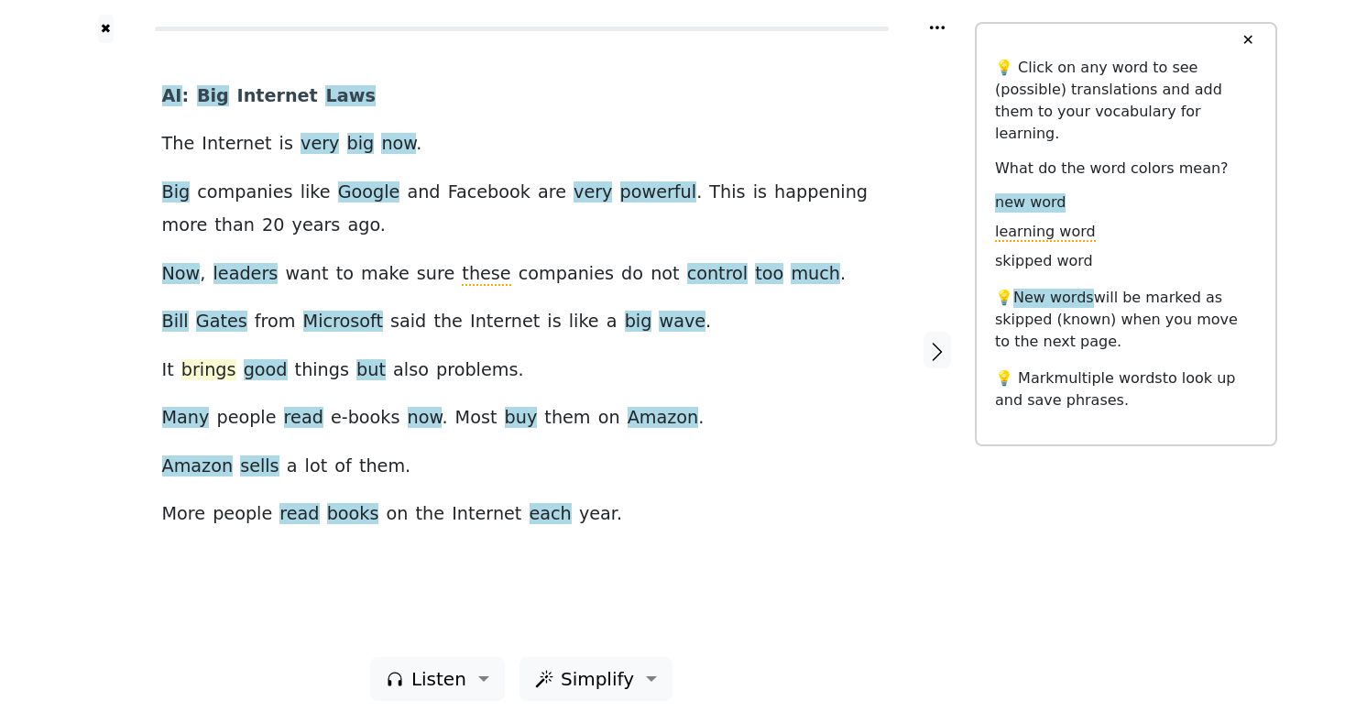
click at [198, 373] on span "brings" at bounding box center [208, 370] width 55 height 23
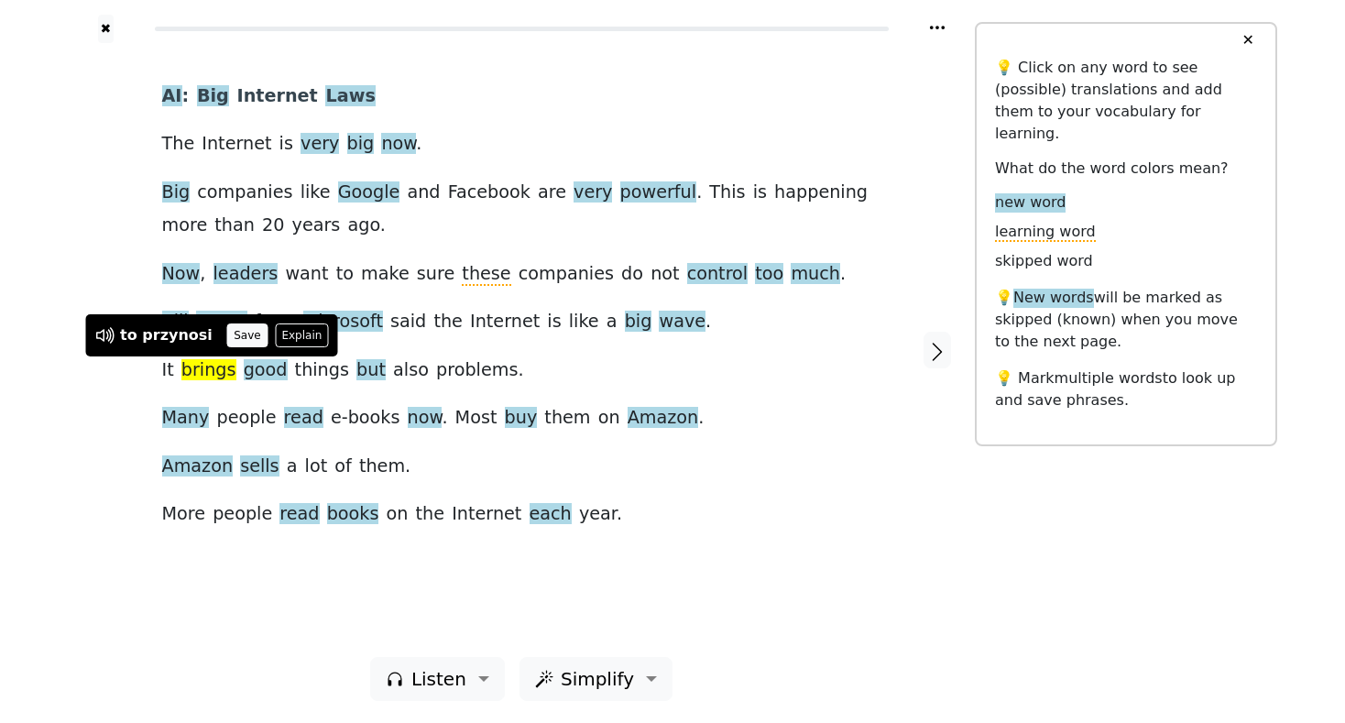
click at [233, 333] on button "Save" at bounding box center [247, 335] width 40 height 24
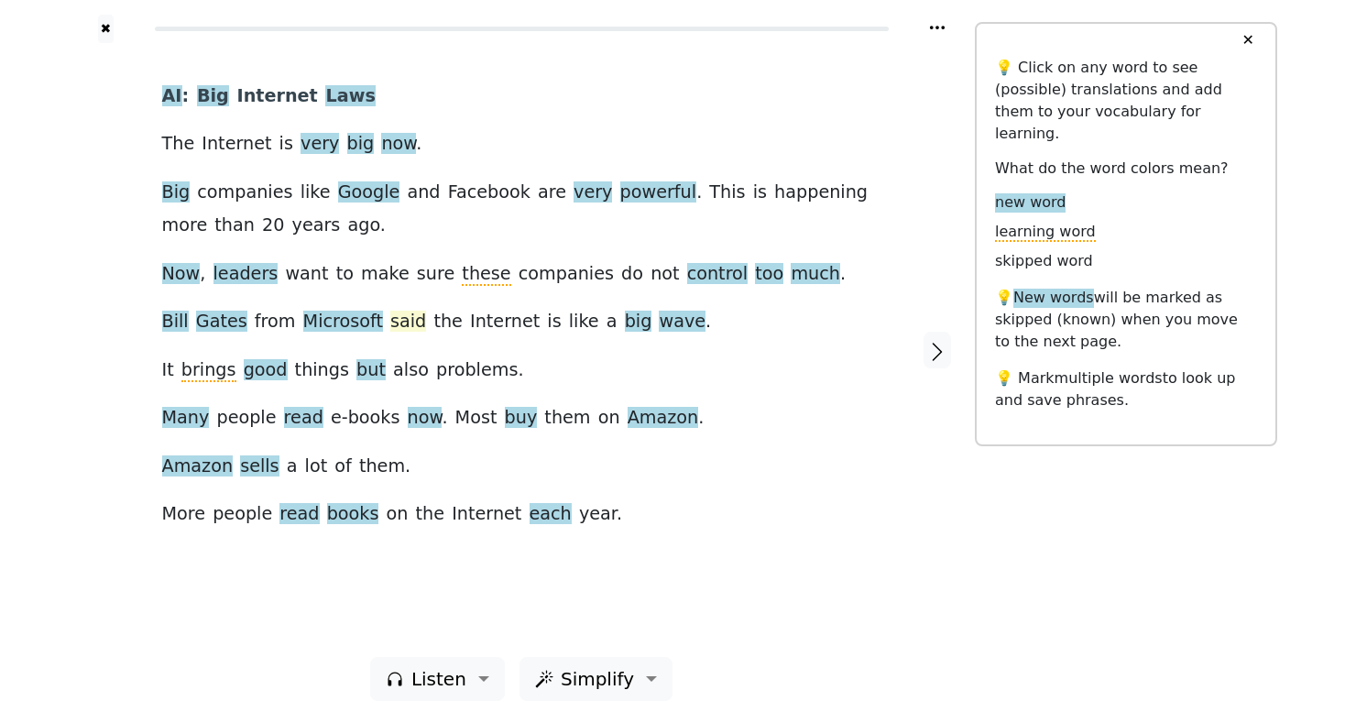
click at [390, 325] on span "said" at bounding box center [408, 322] width 36 height 23
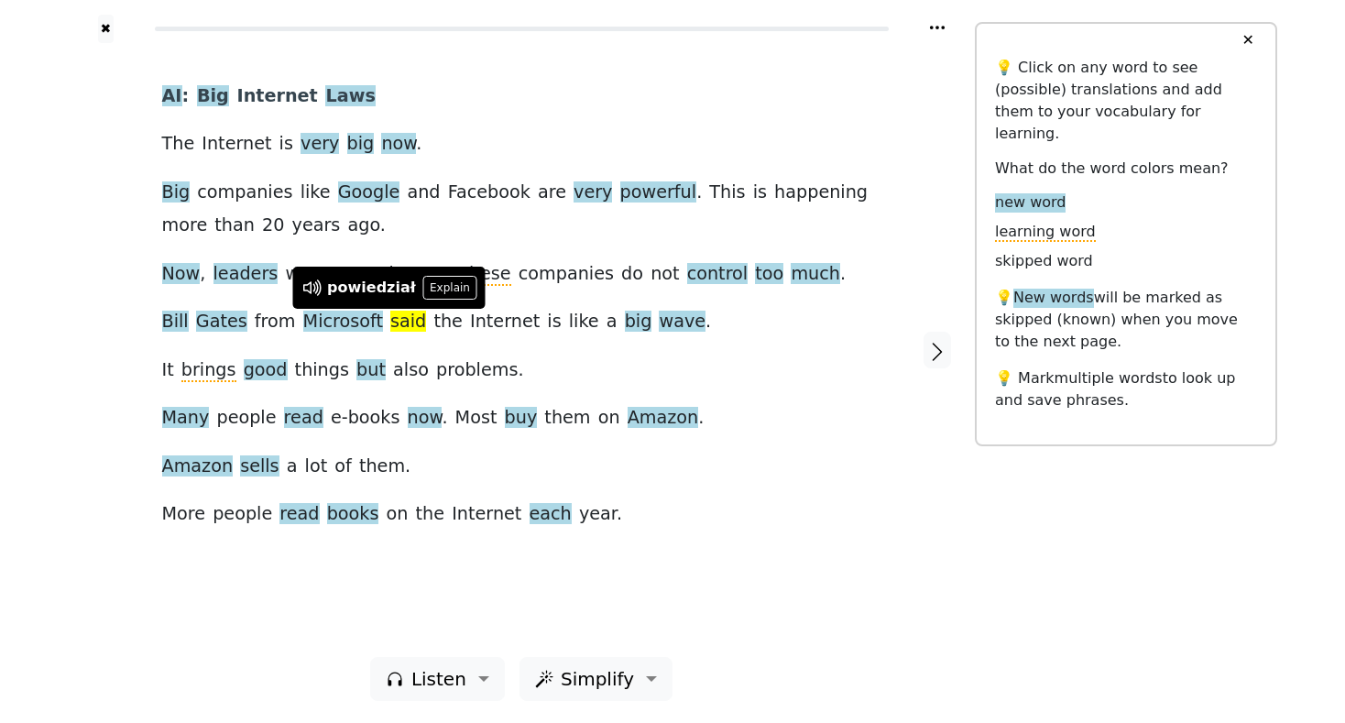
click at [844, 396] on div "AI : Big Internet Laws The Internet is very big now . Big companies like Google…" at bounding box center [521, 306] width 719 height 452
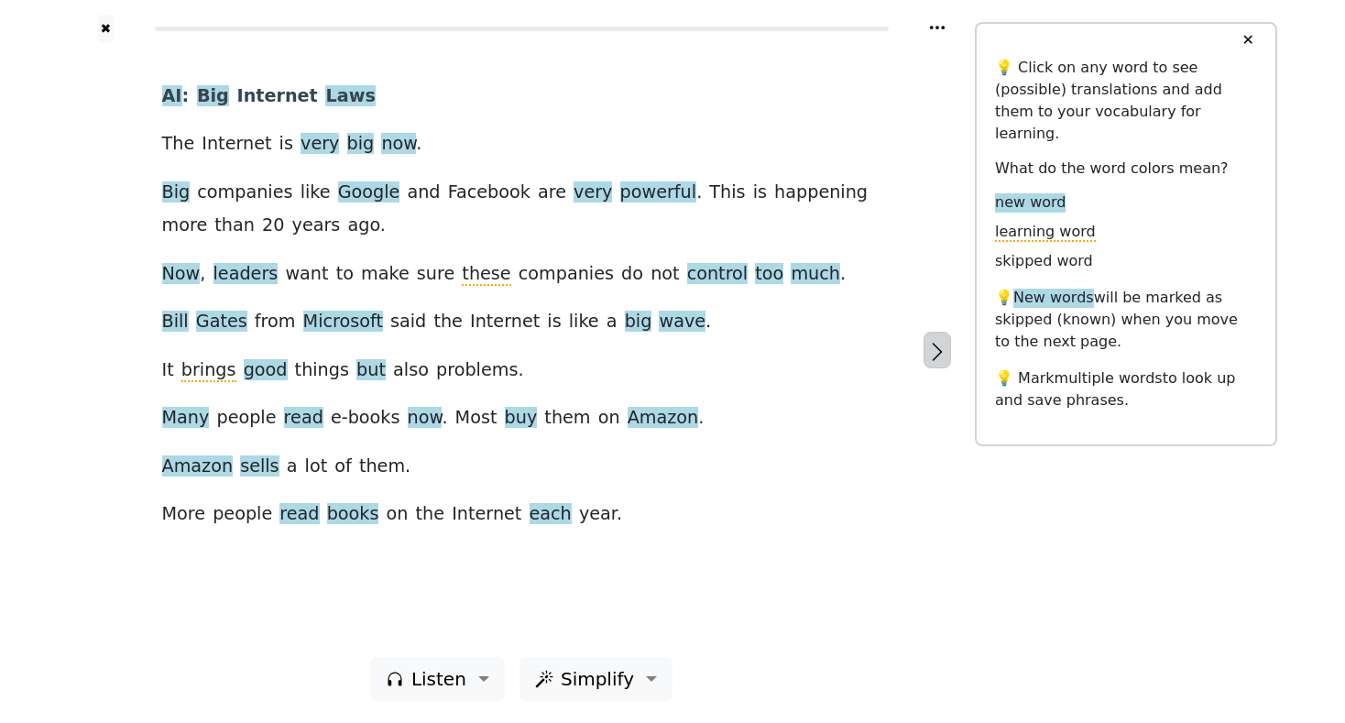
click at [938, 347] on icon "button" at bounding box center [937, 352] width 22 height 22
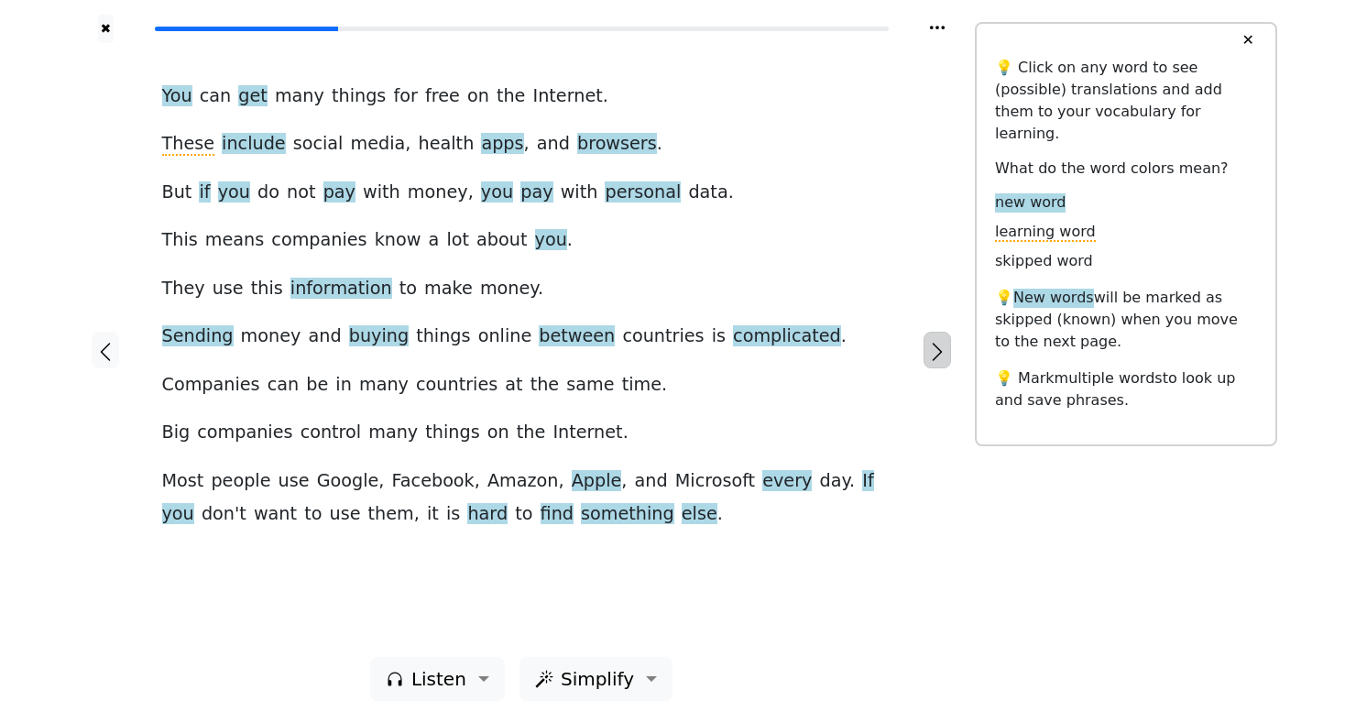
click at [936, 351] on icon "button" at bounding box center [937, 352] width 22 height 22
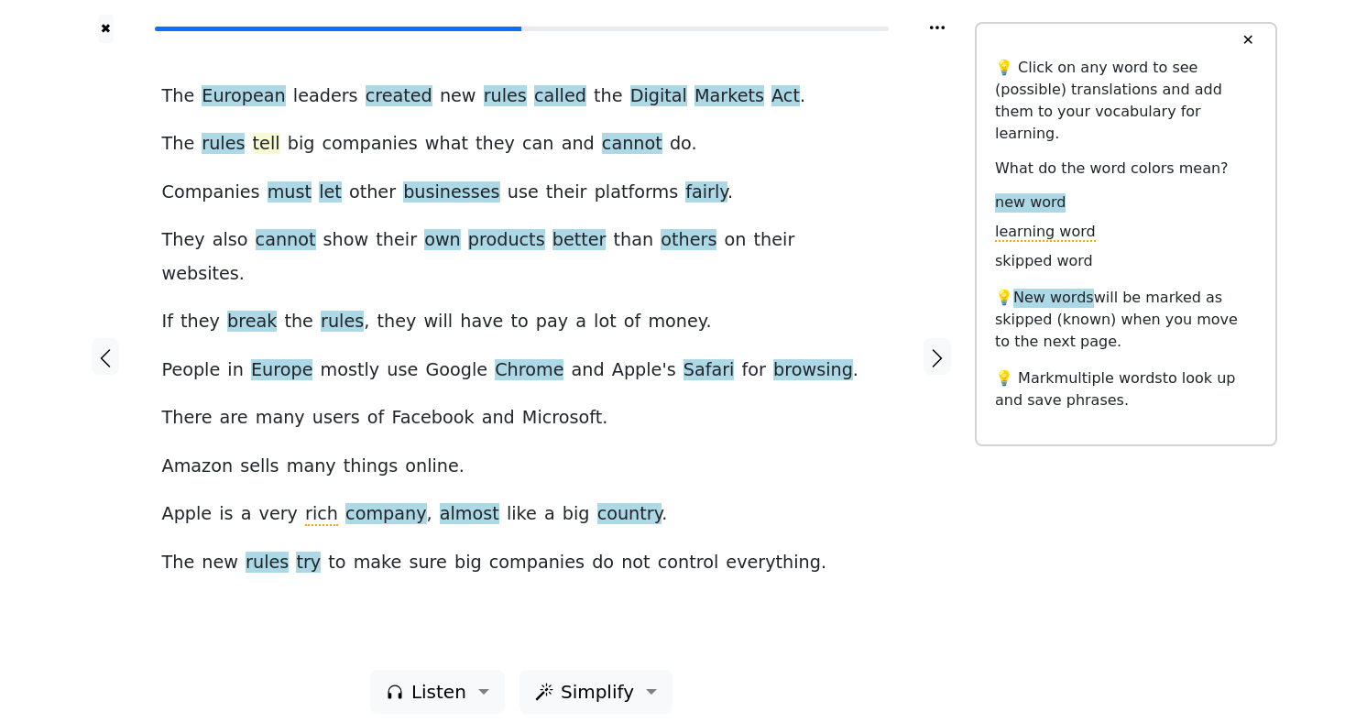
click at [256, 145] on span "tell" at bounding box center [266, 144] width 27 height 23
drag, startPoint x: 263, startPoint y: 109, endPoint x: 215, endPoint y: 161, distance: 70.7
click at [263, 109] on button "Save" at bounding box center [277, 112] width 40 height 24
click at [319, 195] on span "let" at bounding box center [330, 192] width 23 height 23
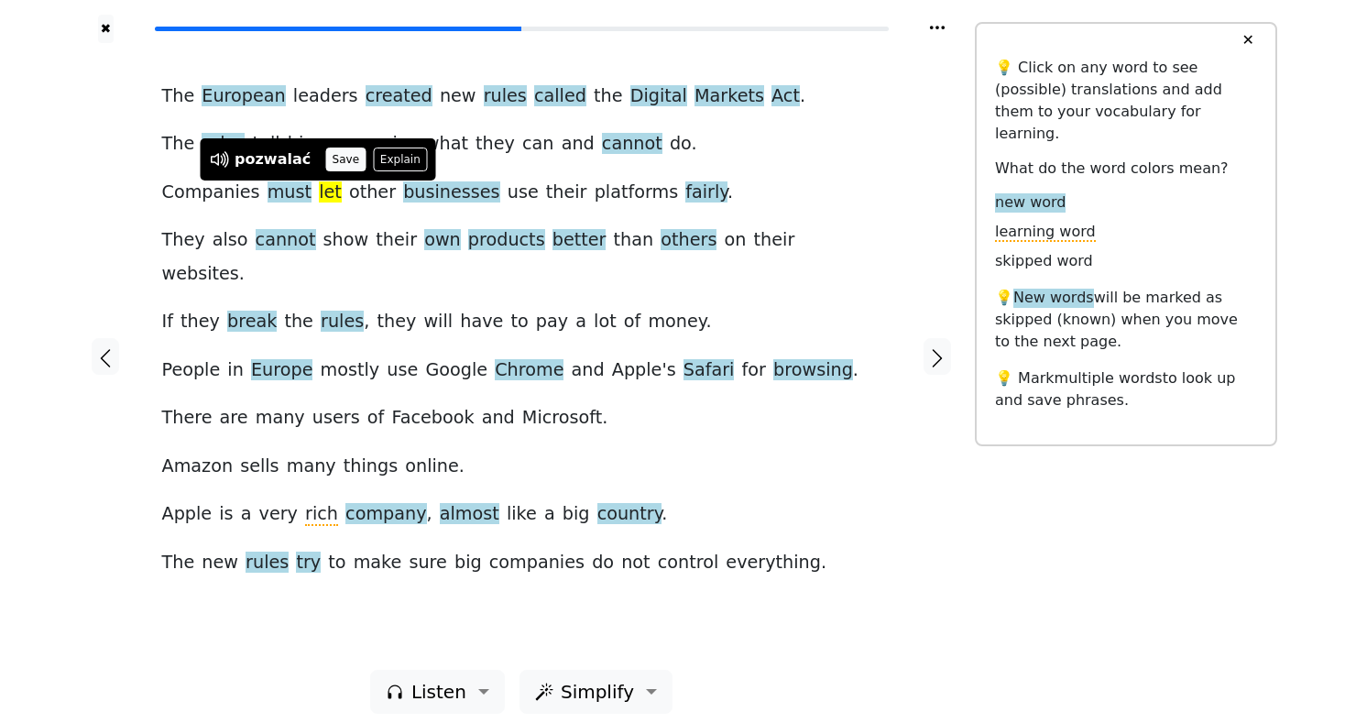
click at [336, 159] on button "Save" at bounding box center [345, 160] width 40 height 24
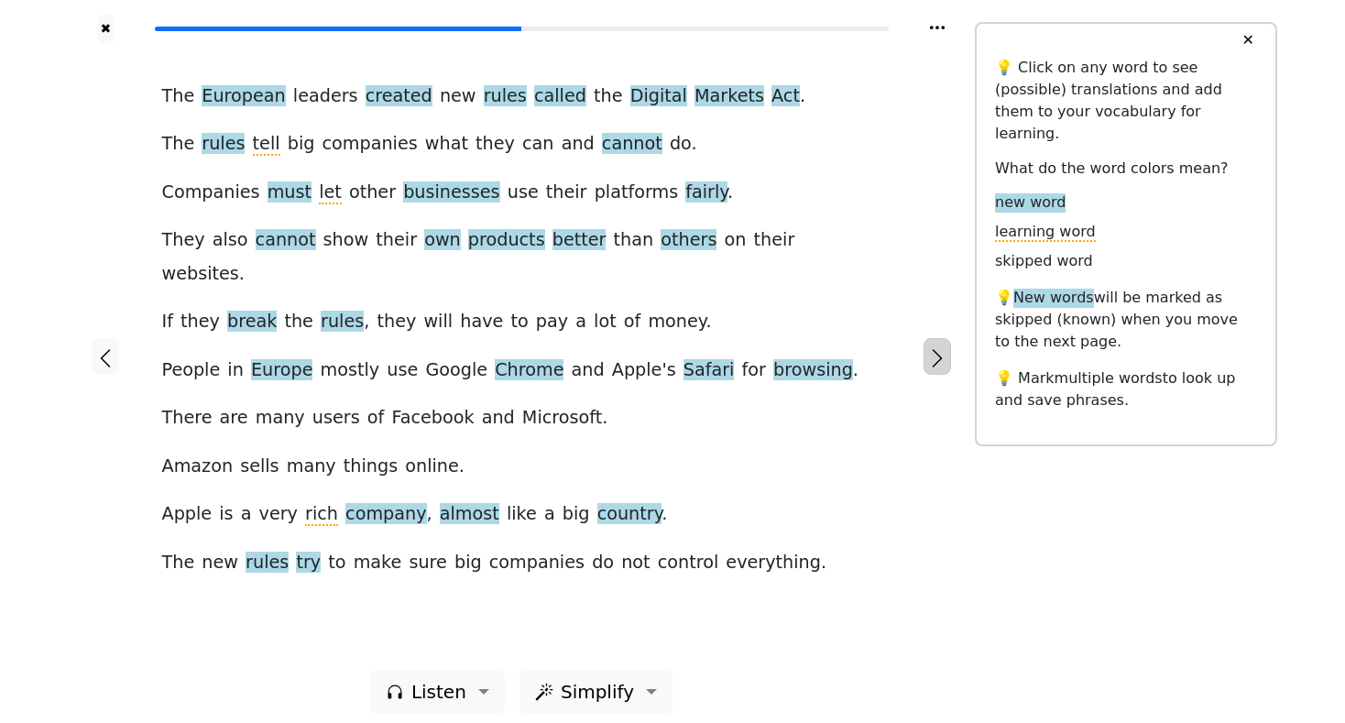
click at [932, 349] on icon "button" at bounding box center [937, 358] width 22 height 22
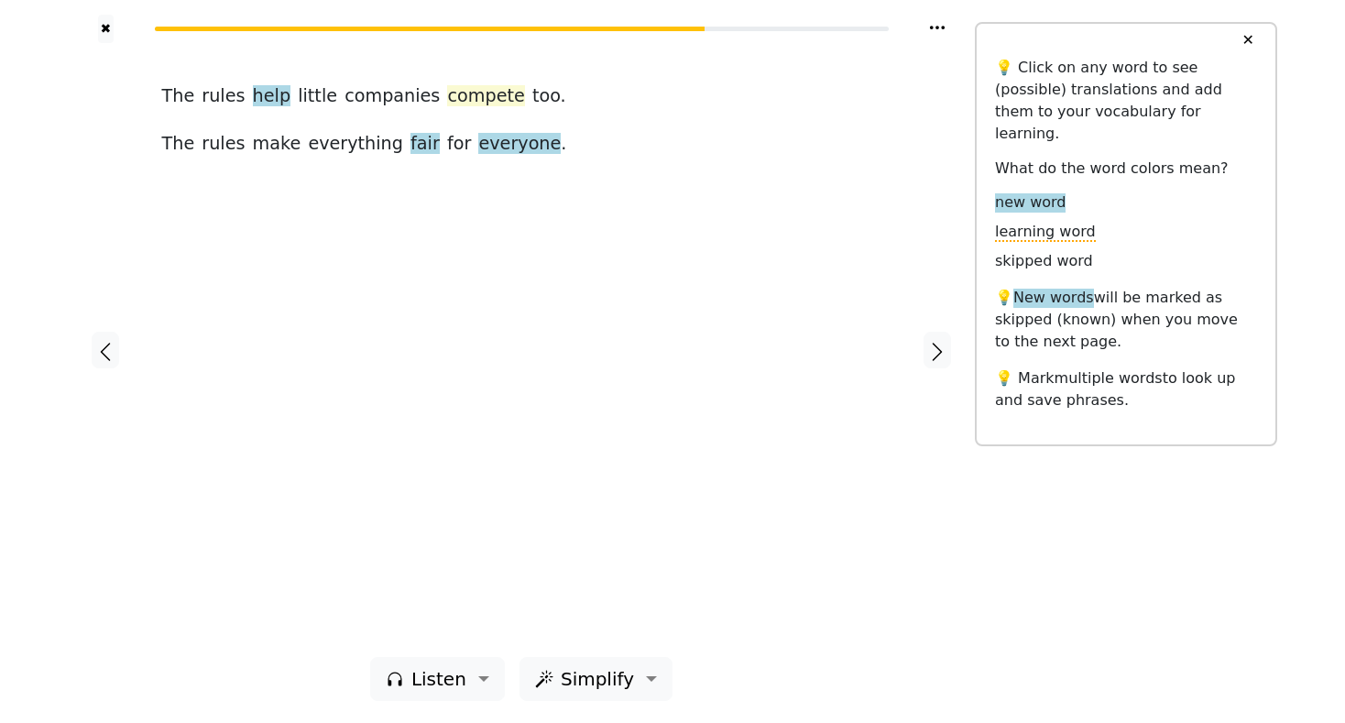
click at [463, 92] on span "compete" at bounding box center [485, 96] width 77 height 23
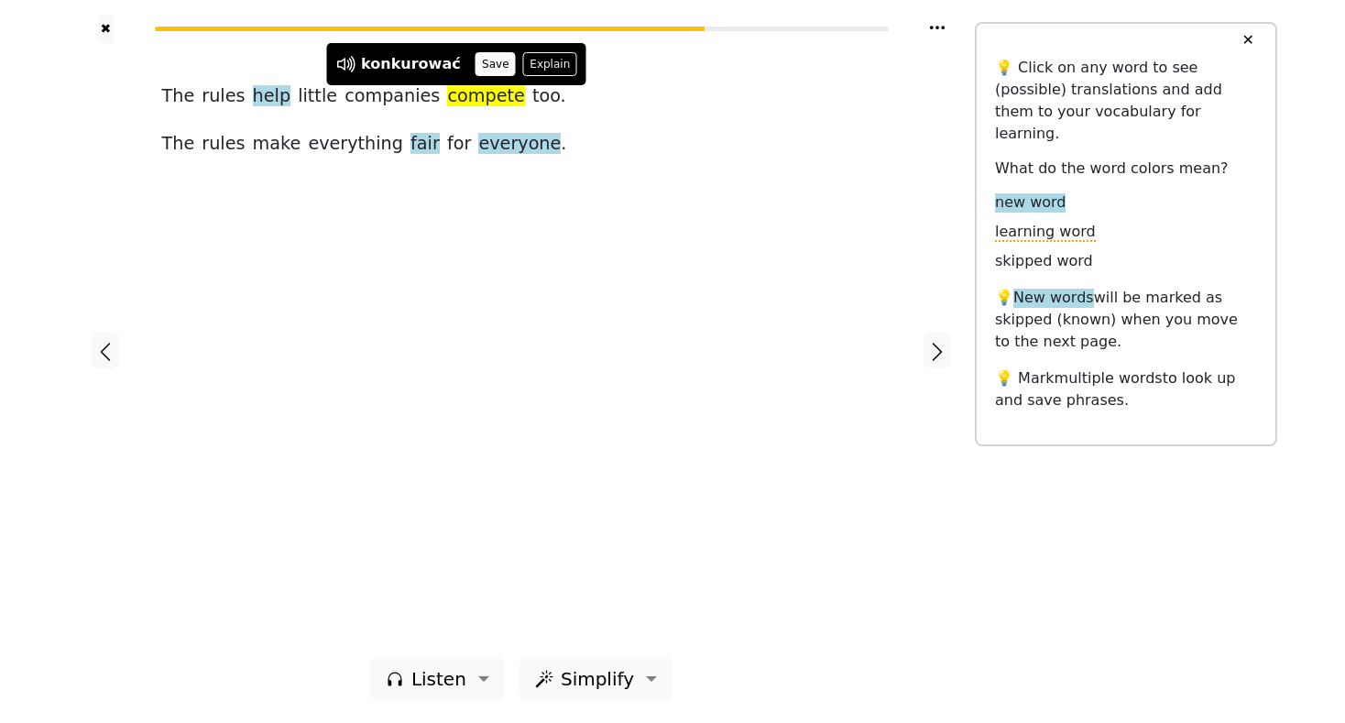
click at [487, 64] on button "Save" at bounding box center [496, 64] width 40 height 24
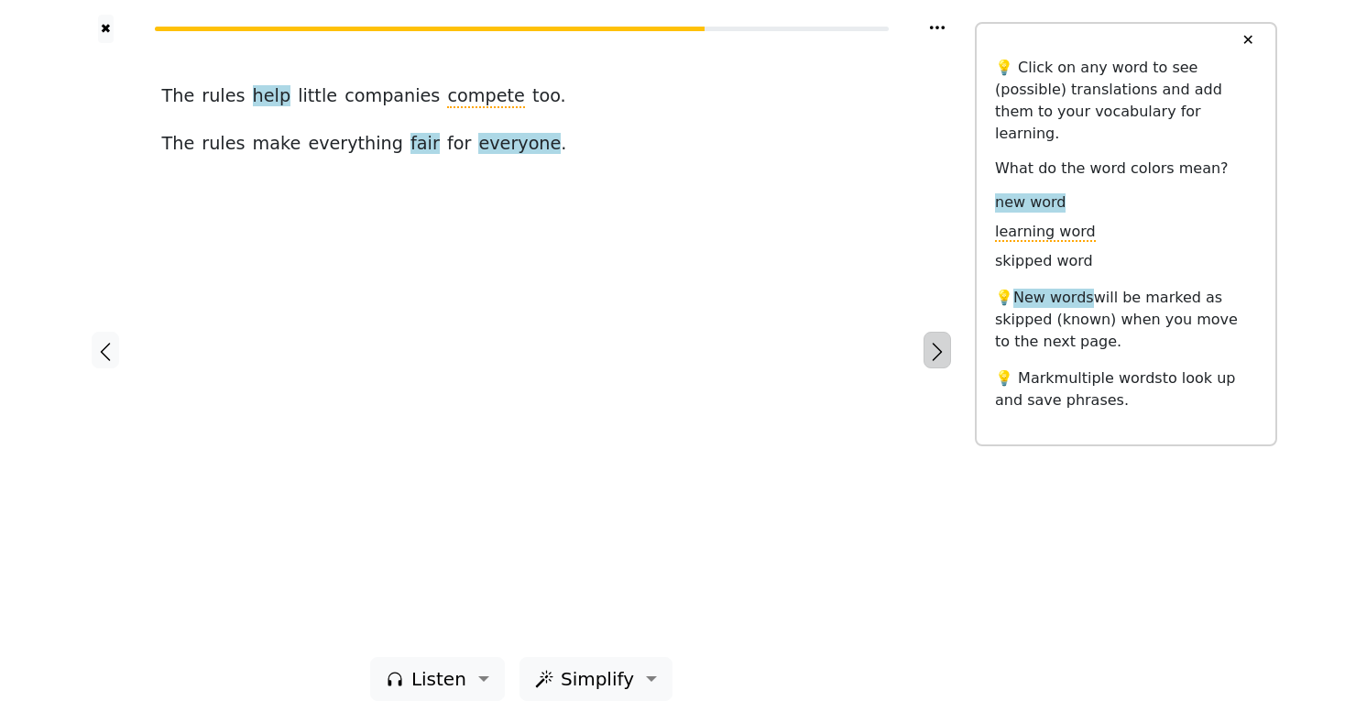
click at [938, 347] on icon "button" at bounding box center [937, 352] width 22 height 22
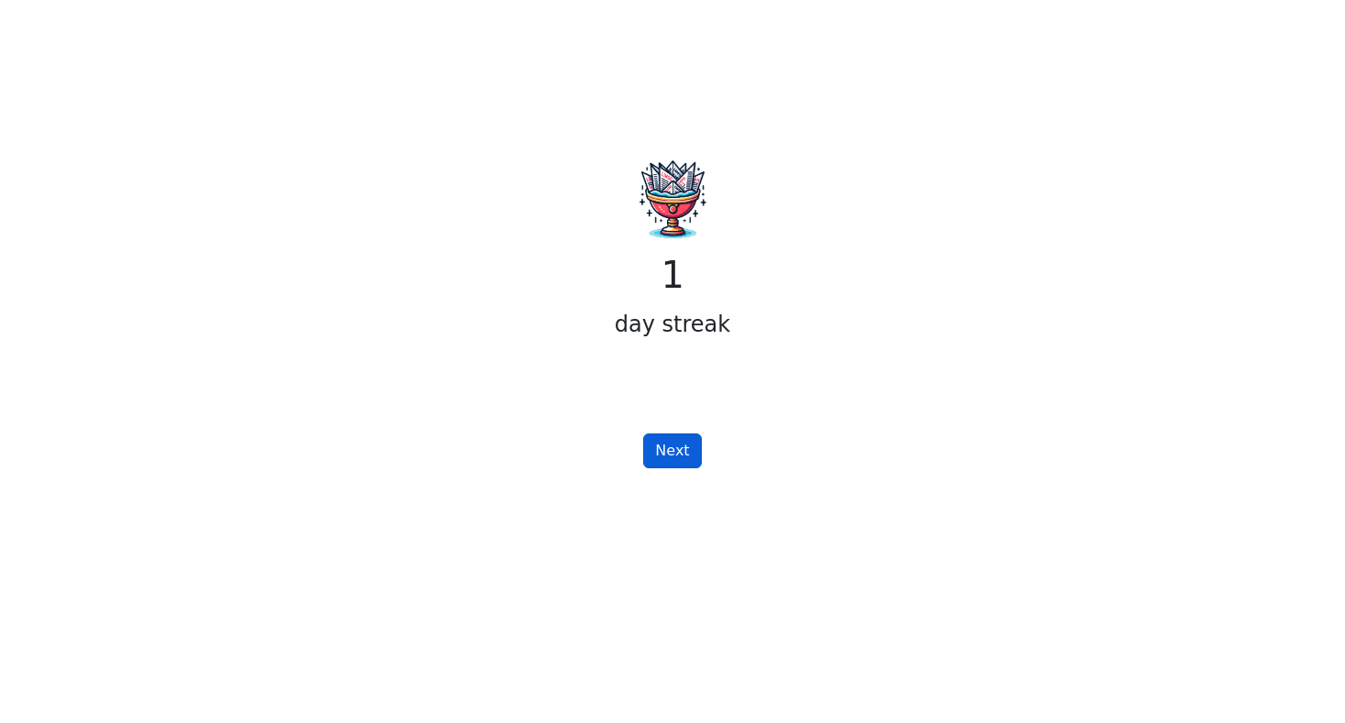
click at [656, 450] on button "Next" at bounding box center [672, 450] width 58 height 35
